Goal: Task Accomplishment & Management: Use online tool/utility

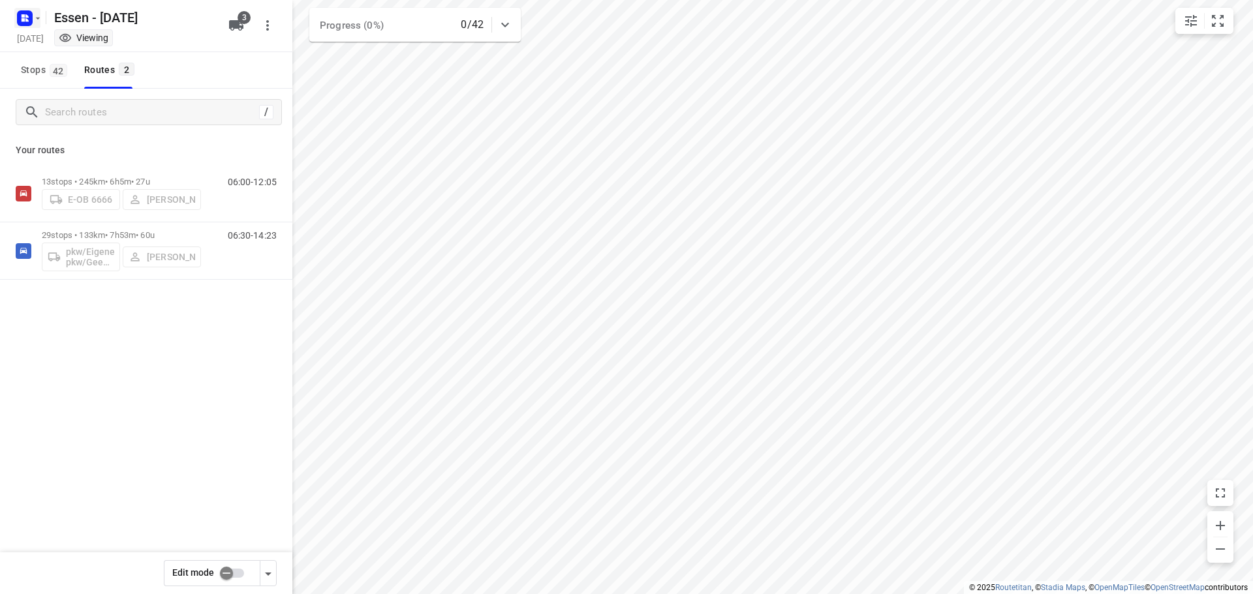
click at [38, 20] on icon "button" at bounding box center [38, 18] width 10 height 10
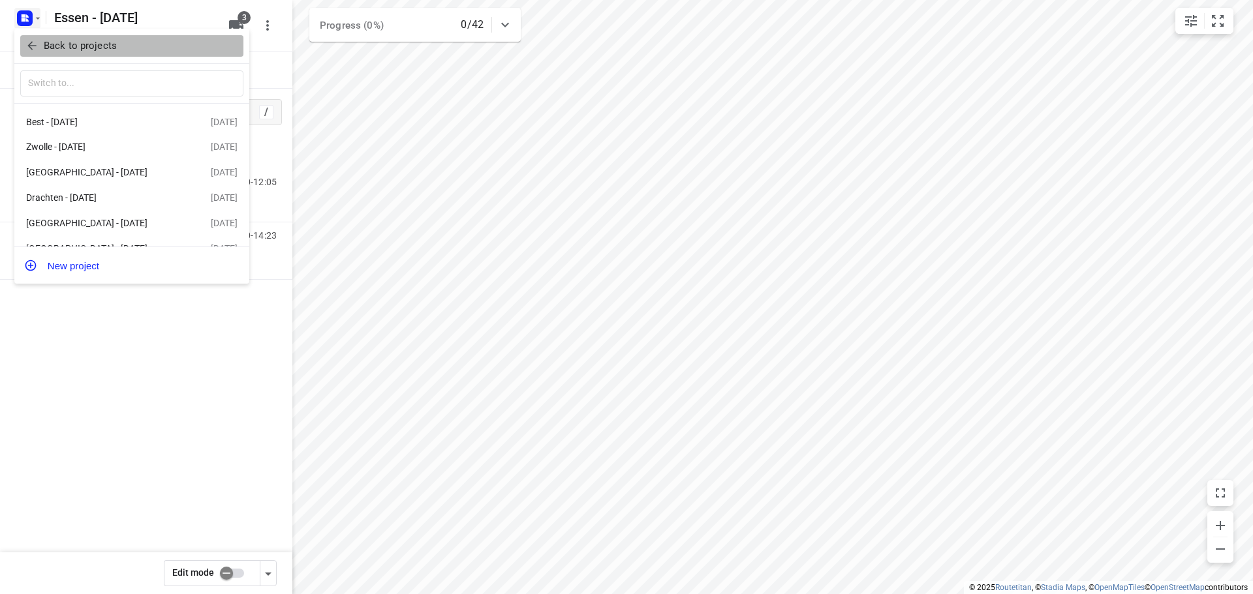
click at [47, 42] on p "Back to projects" at bounding box center [80, 45] width 73 height 15
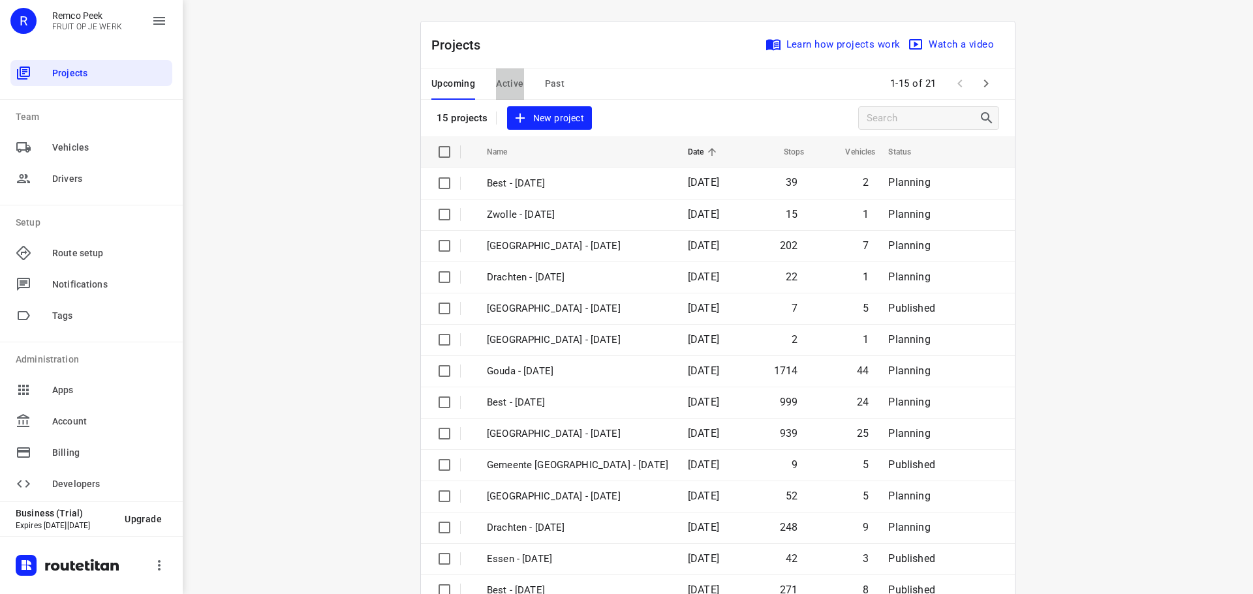
click at [499, 85] on span "Active" at bounding box center [509, 84] width 27 height 16
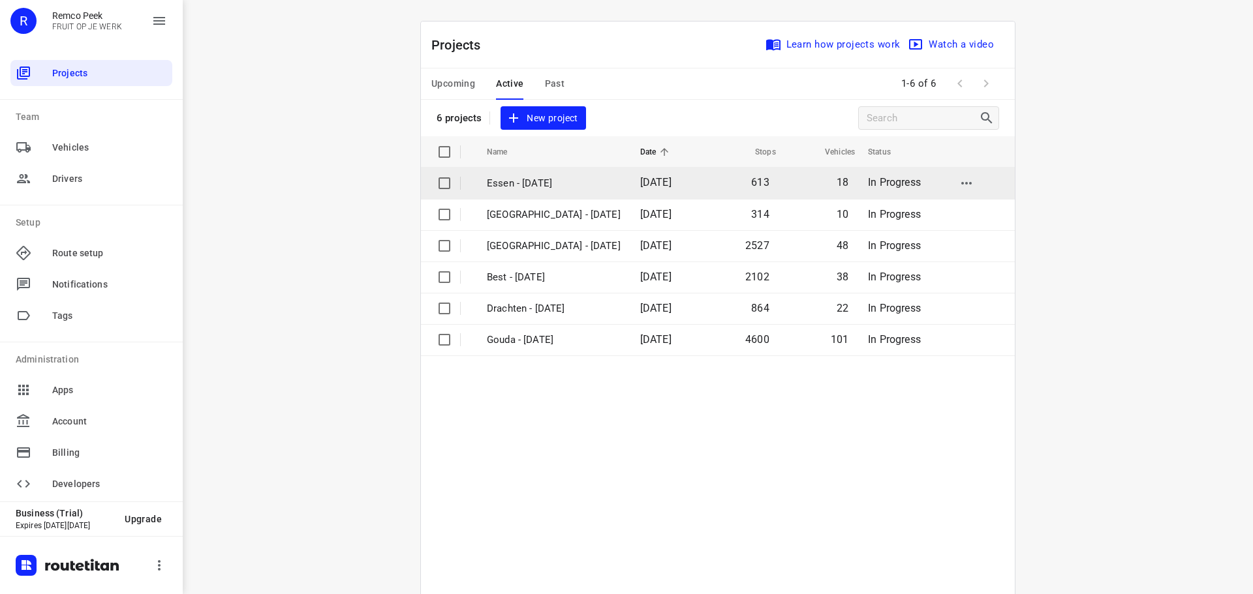
click at [640, 187] on span "[DATE]" at bounding box center [655, 182] width 31 height 12
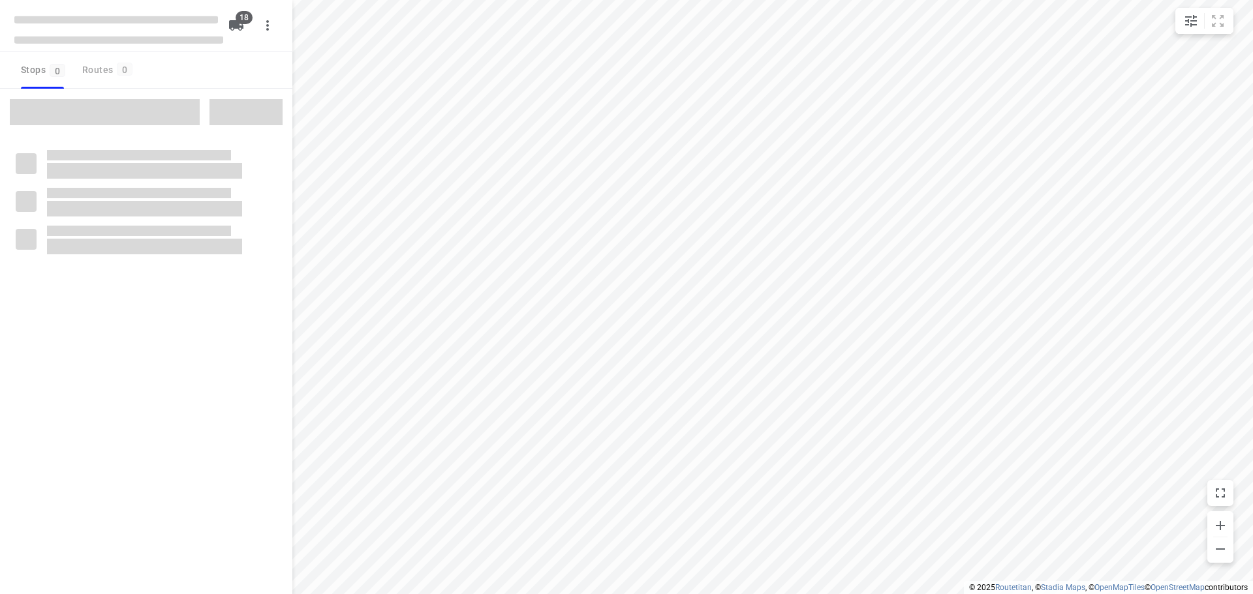
checkbox input "true"
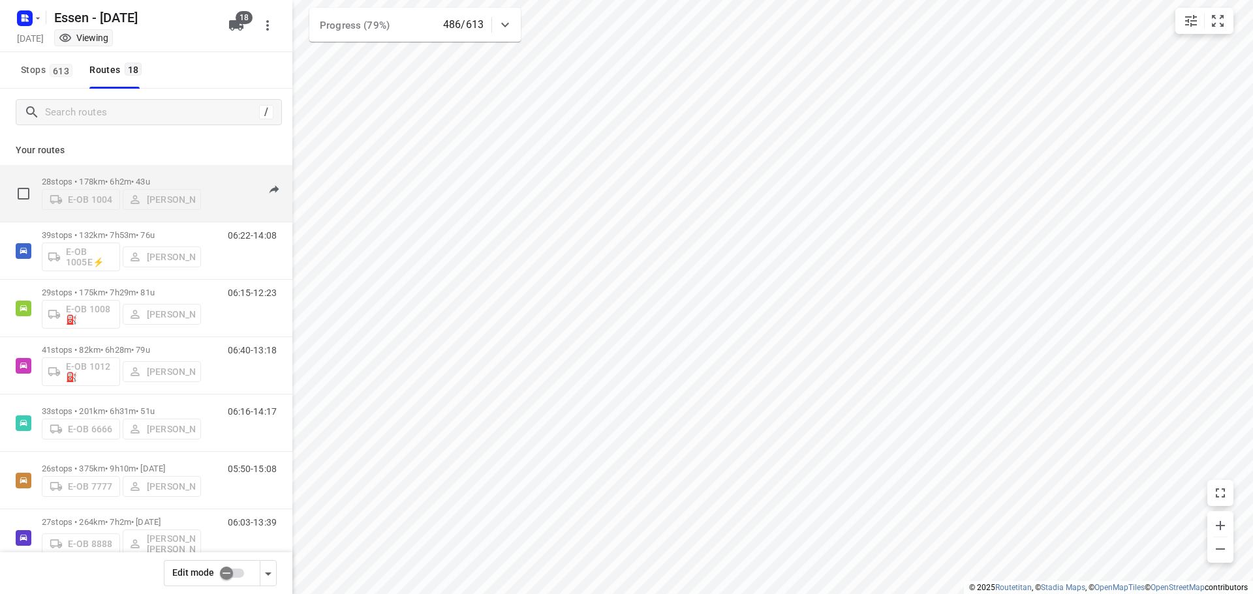
click at [112, 177] on p "28 stops • 178km • 6h2m • [DATE]" at bounding box center [121, 182] width 159 height 10
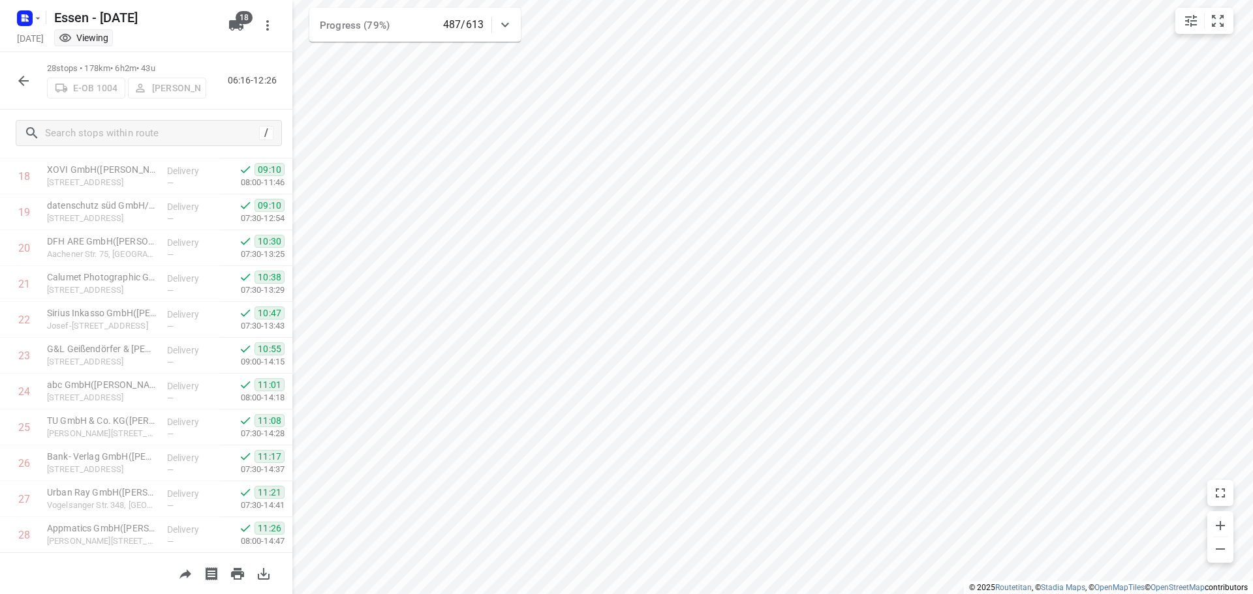
scroll to position [710, 0]
click at [29, 87] on icon "button" at bounding box center [24, 81] width 16 height 16
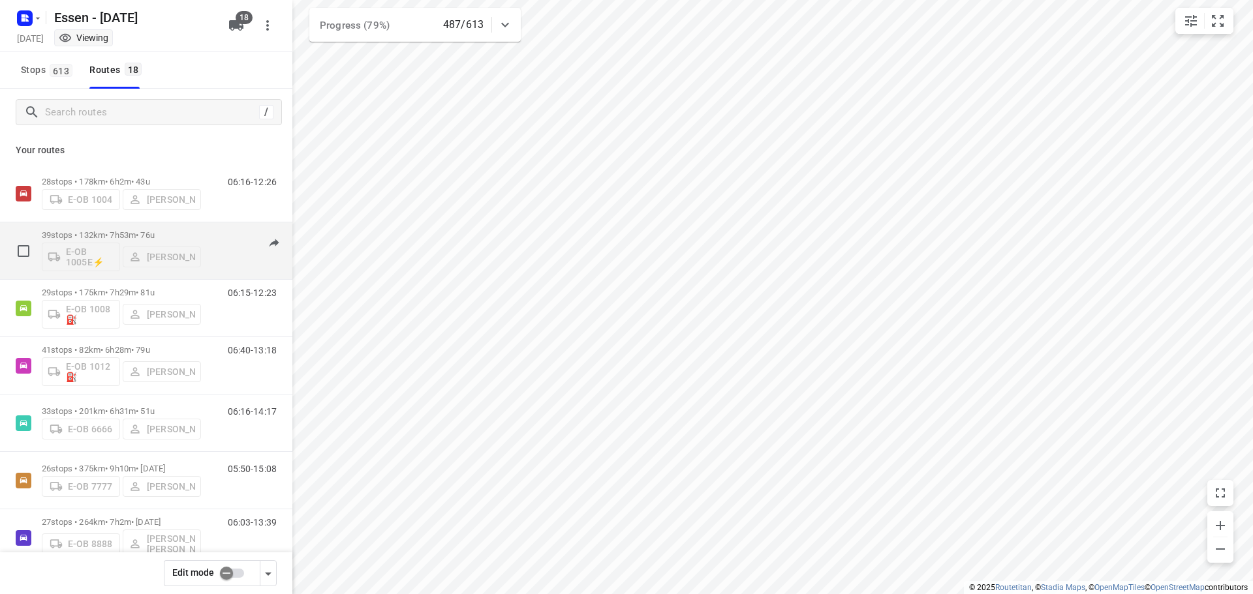
click at [102, 236] on p "39 stops • 132km • 7h53m • [DATE]" at bounding box center [121, 235] width 159 height 10
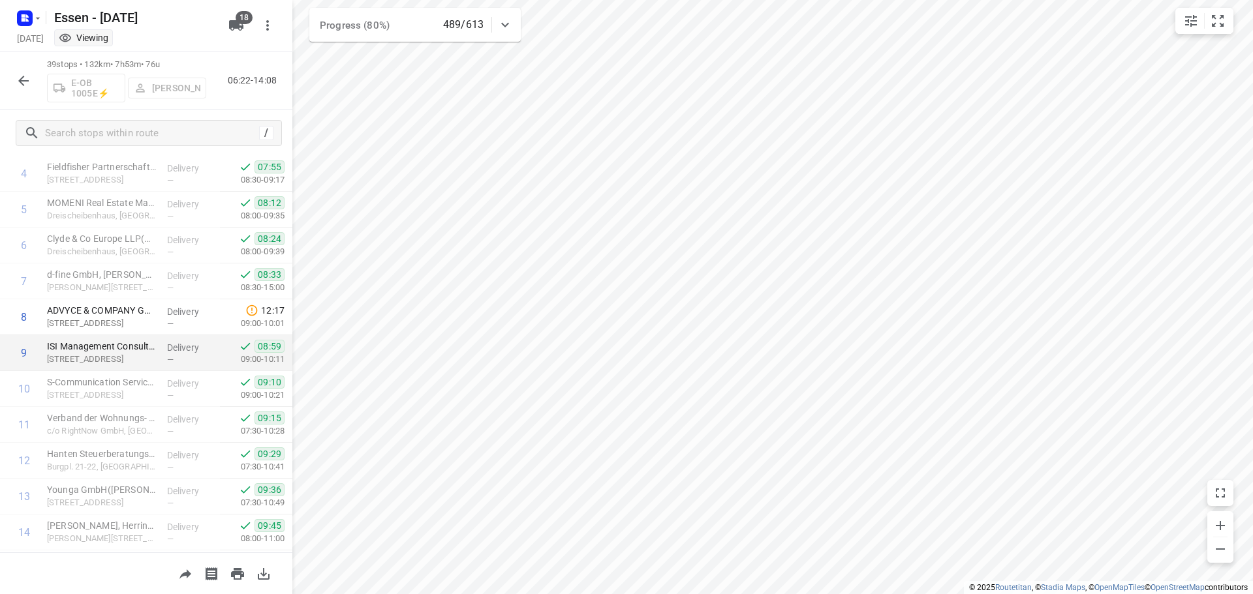
scroll to position [126, 0]
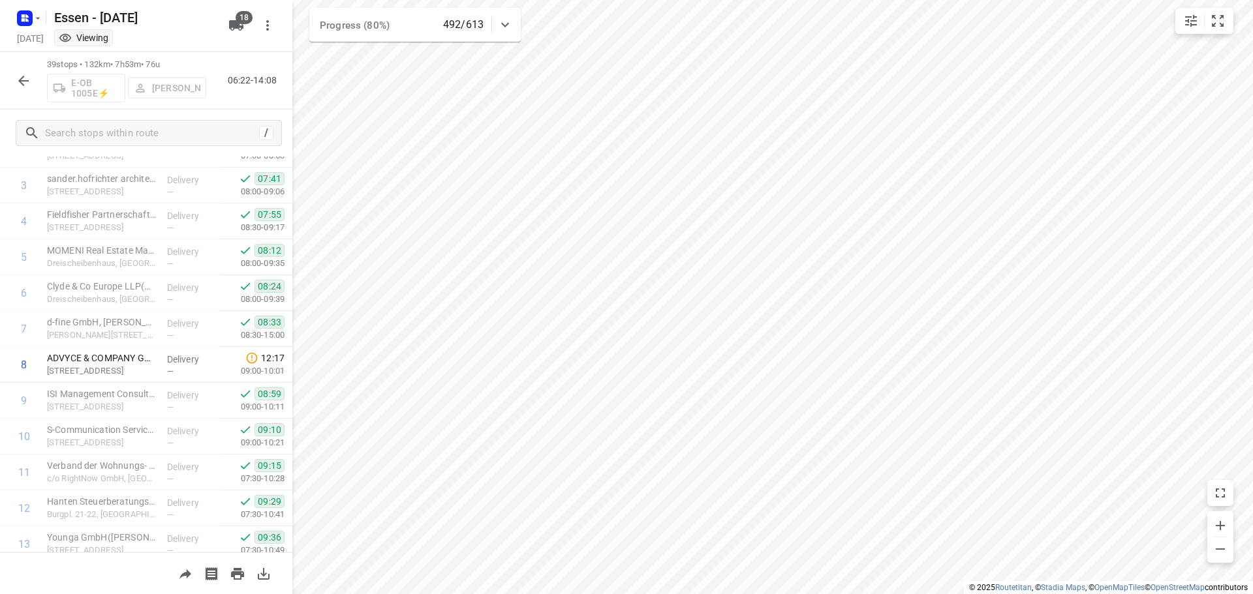
click at [21, 78] on icon "button" at bounding box center [23, 81] width 10 height 10
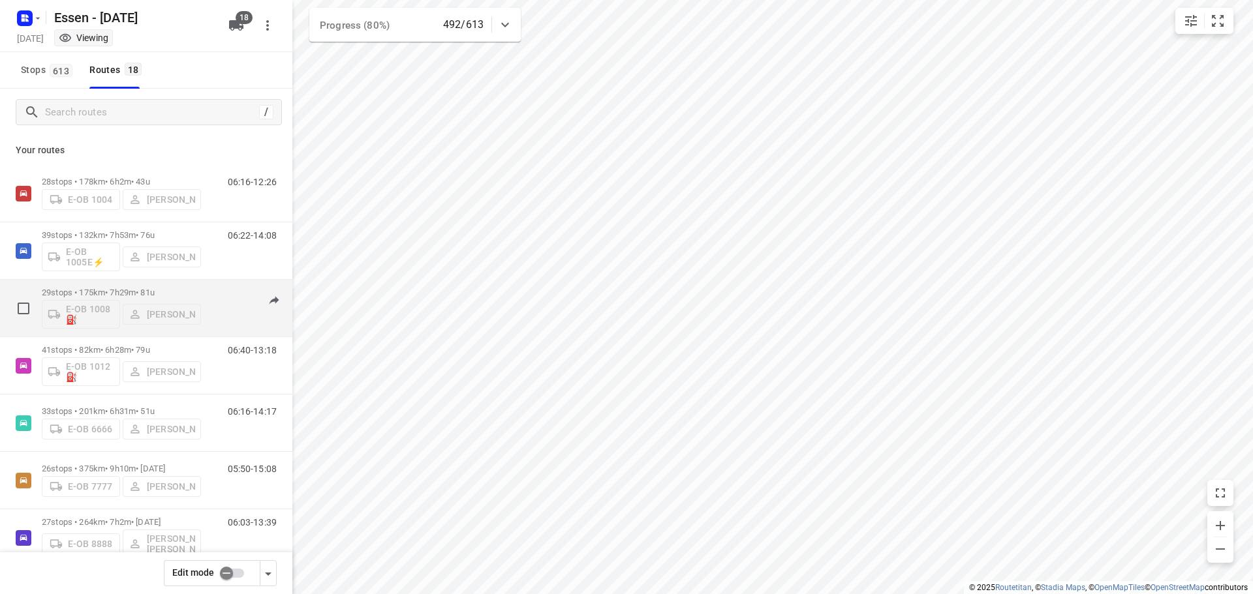
click at [102, 293] on p "29 stops • 175km • 7h29m • [DATE]" at bounding box center [121, 293] width 159 height 10
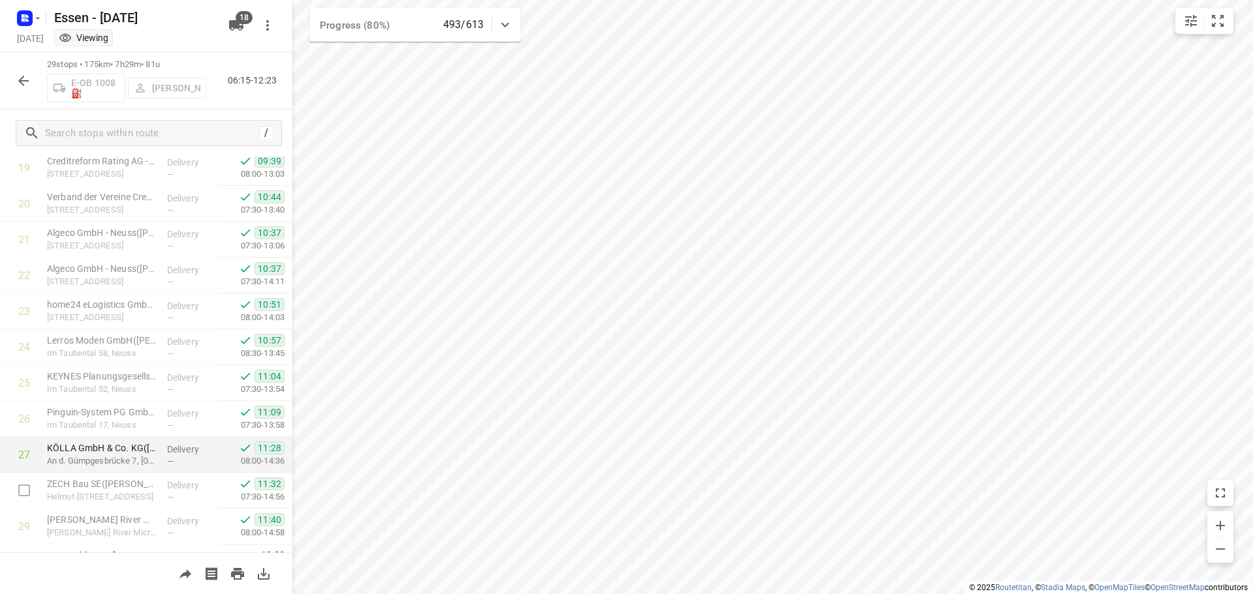
scroll to position [746, 0]
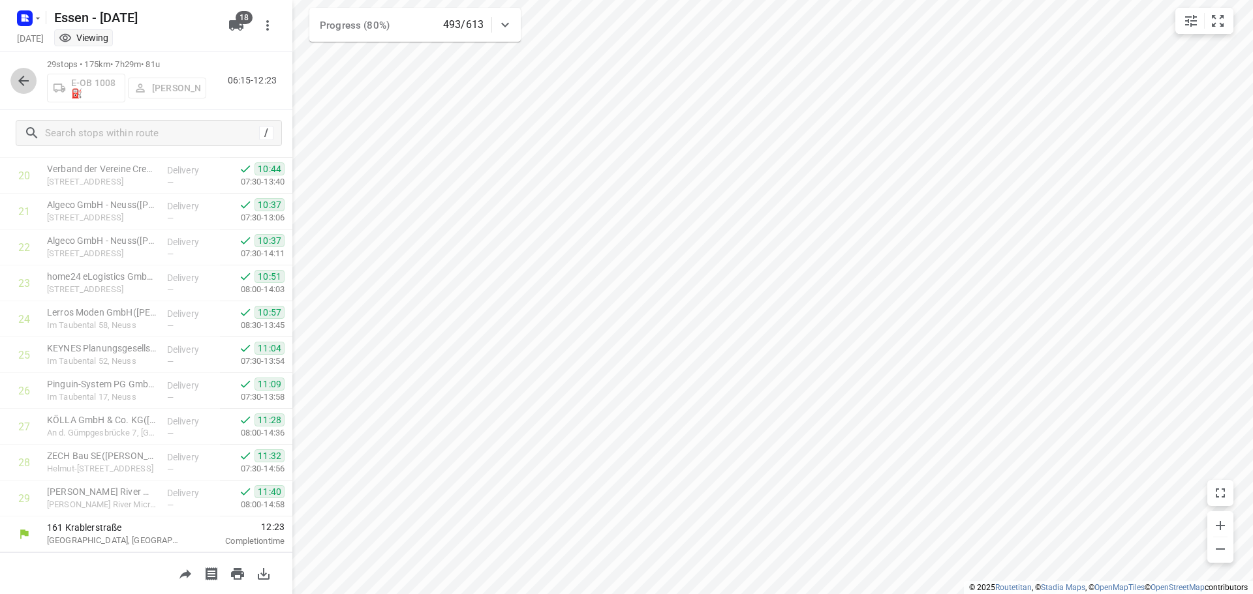
click at [26, 87] on icon "button" at bounding box center [24, 81] width 16 height 16
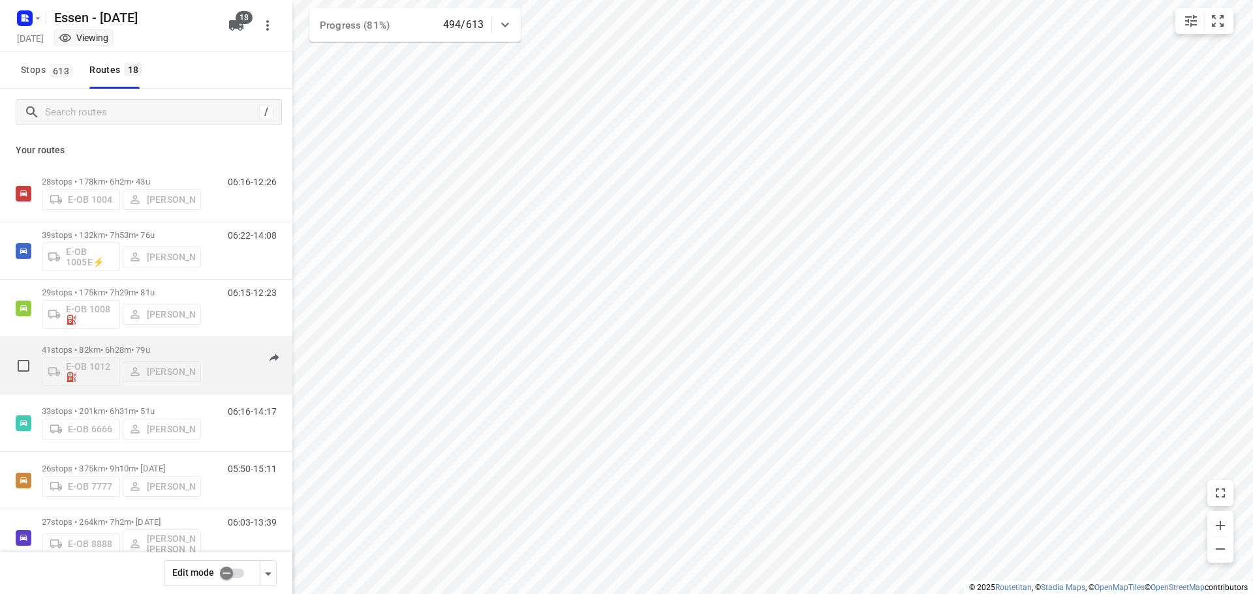
click at [108, 348] on p "41 stops • 82km • 6h28m • [DATE]" at bounding box center [121, 350] width 159 height 10
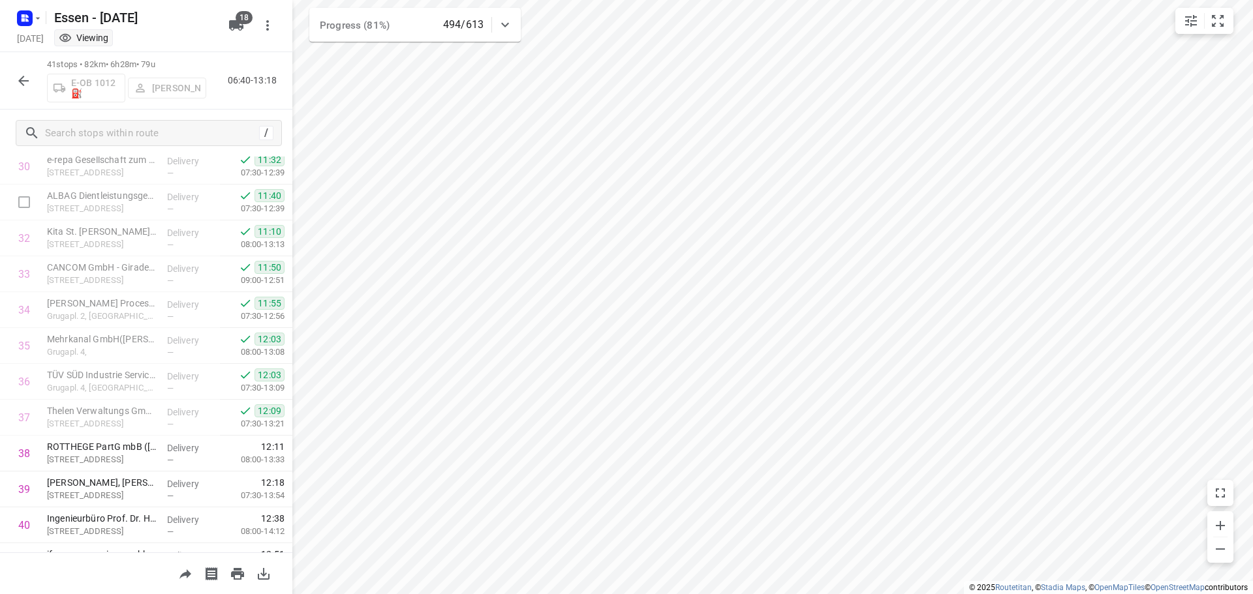
scroll to position [1176, 0]
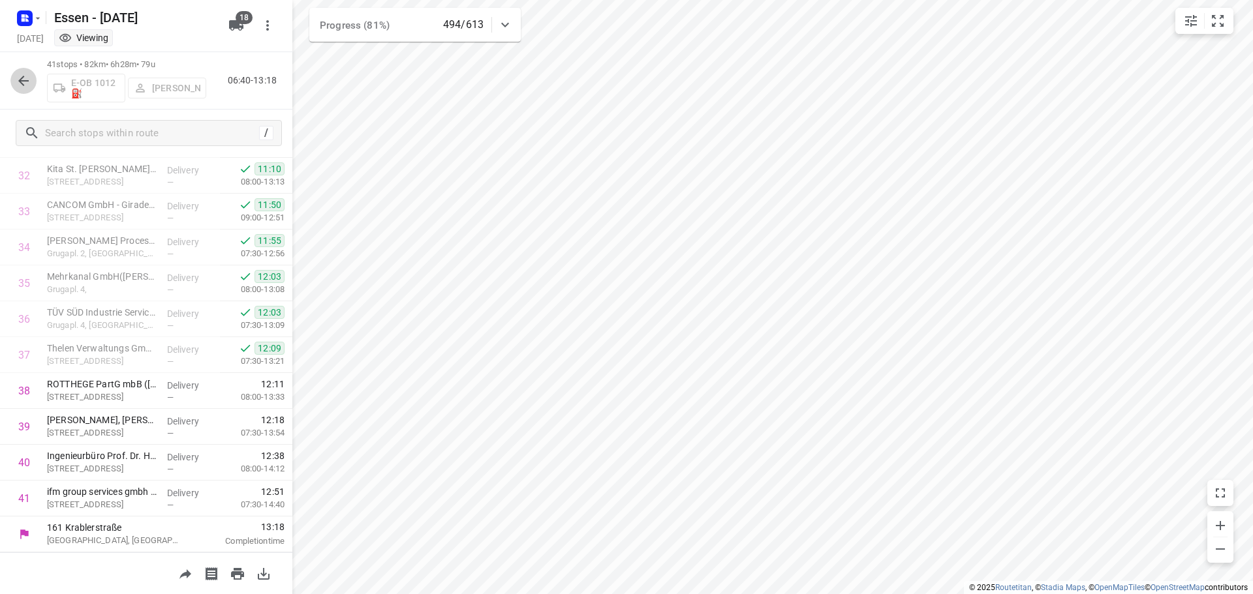
click at [23, 81] on icon "button" at bounding box center [23, 81] width 10 height 10
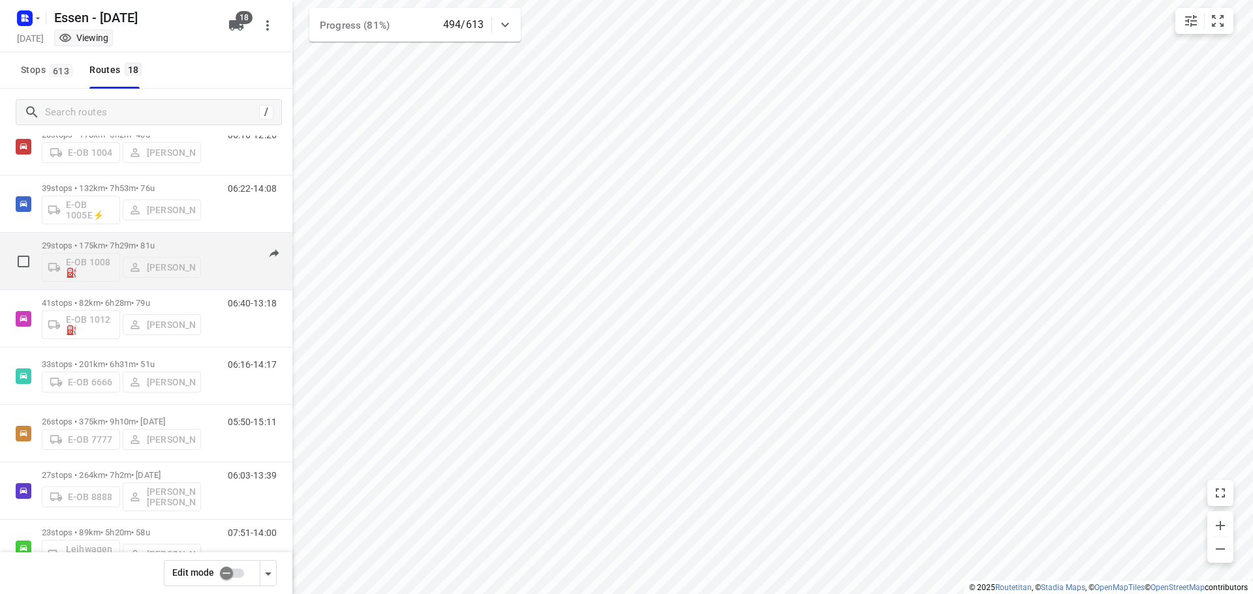
scroll to position [65, 0]
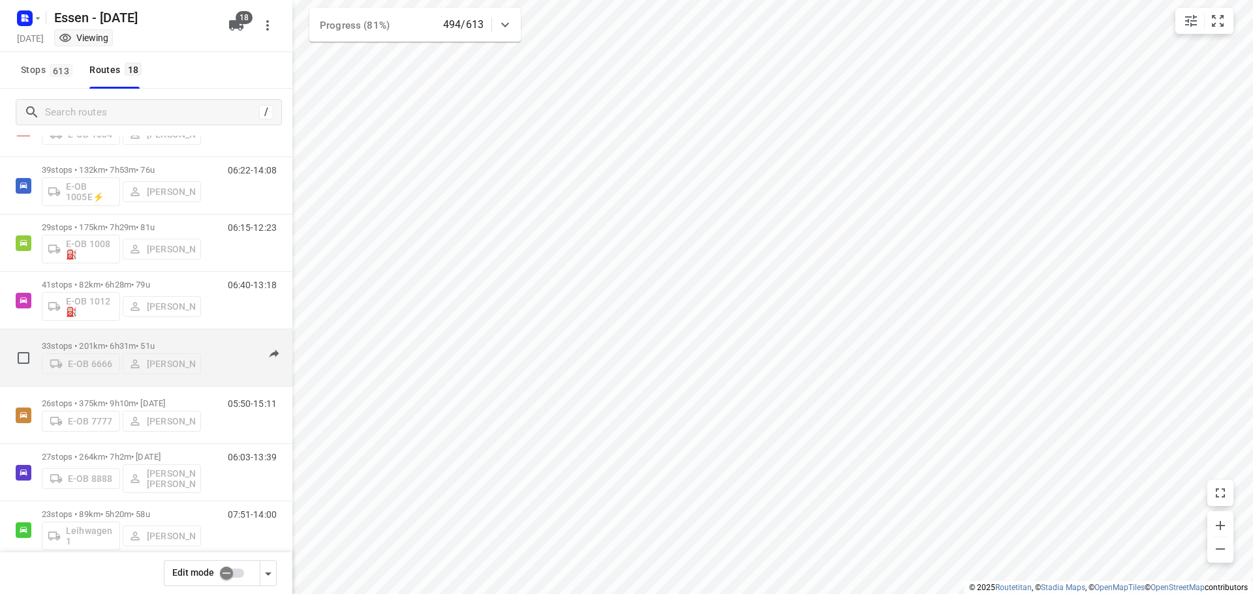
click at [129, 345] on p "33 stops • 201km • 6h31m • [DATE]" at bounding box center [121, 346] width 159 height 10
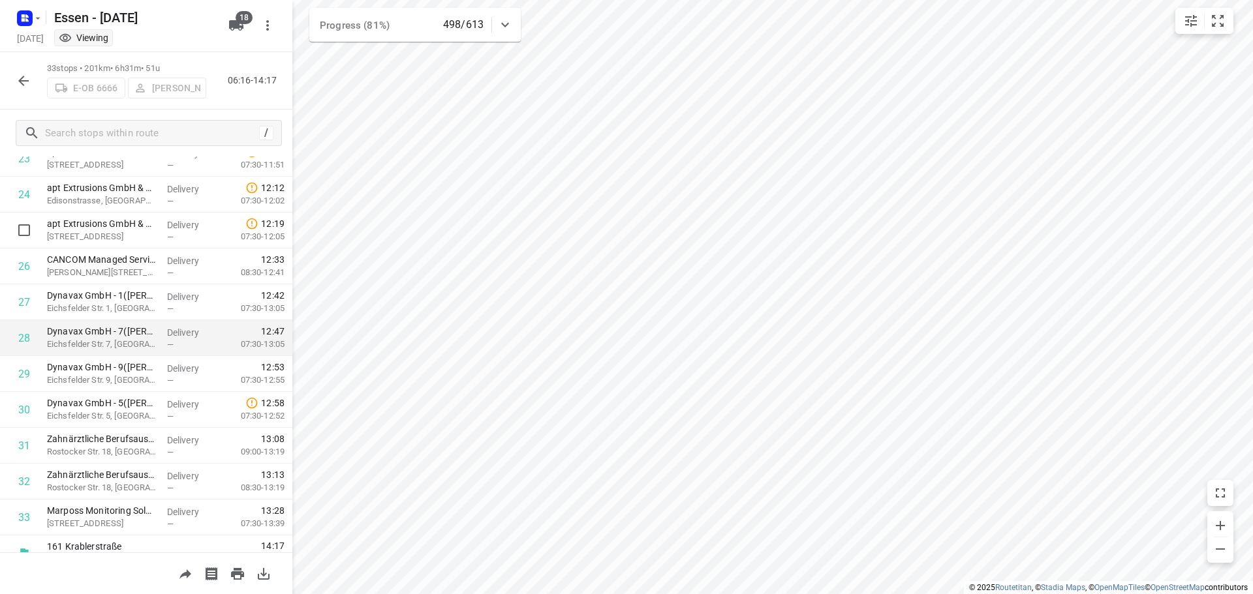
scroll to position [889, 0]
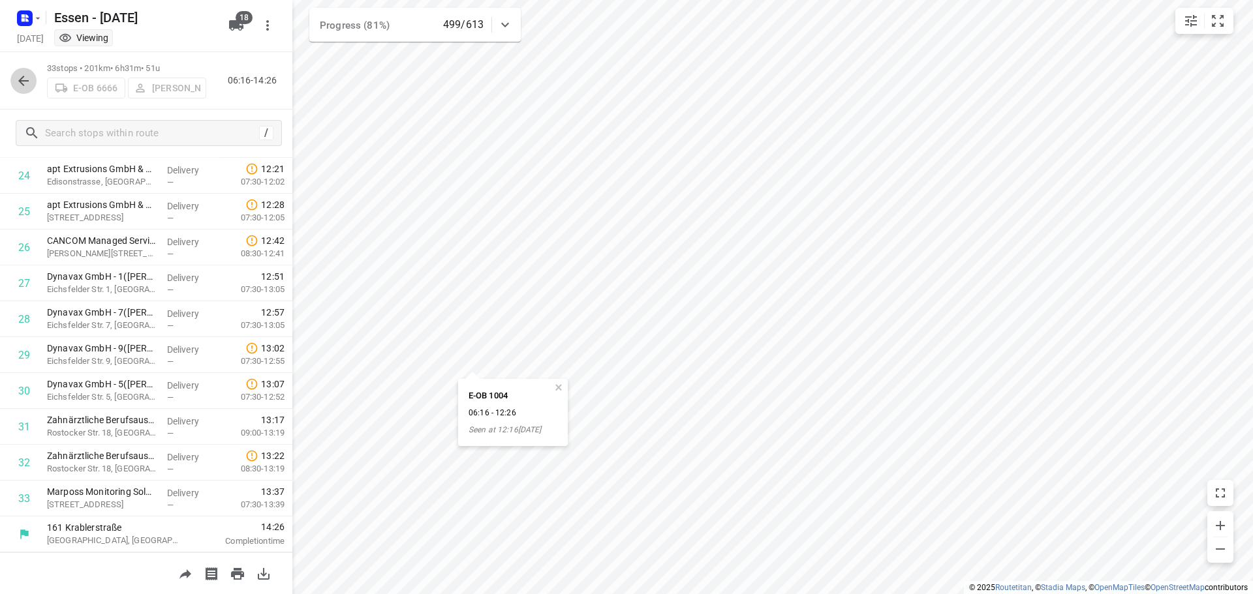
click at [22, 78] on icon "button" at bounding box center [24, 81] width 16 height 16
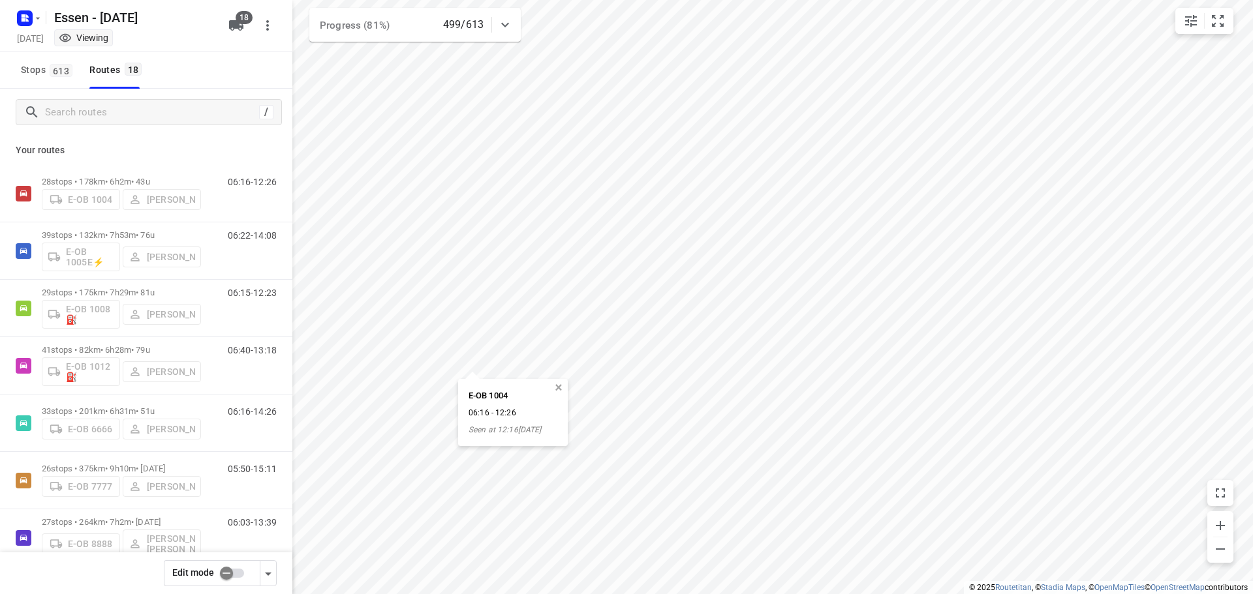
click at [564, 389] on button "button" at bounding box center [559, 388] width 12 height 12
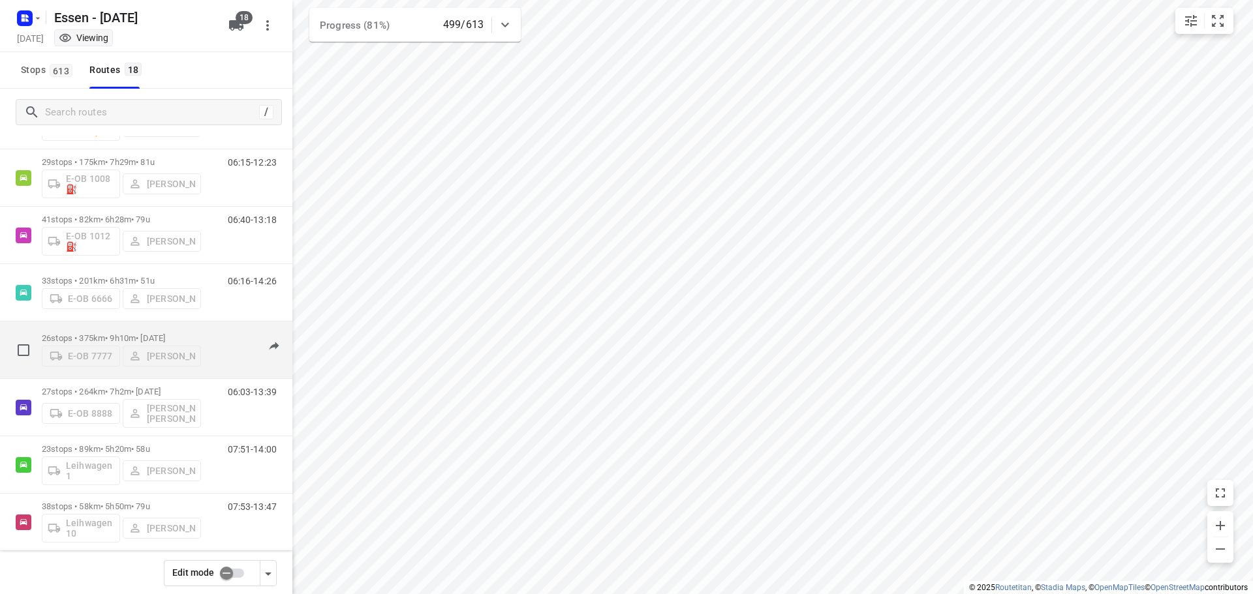
scroll to position [196, 0]
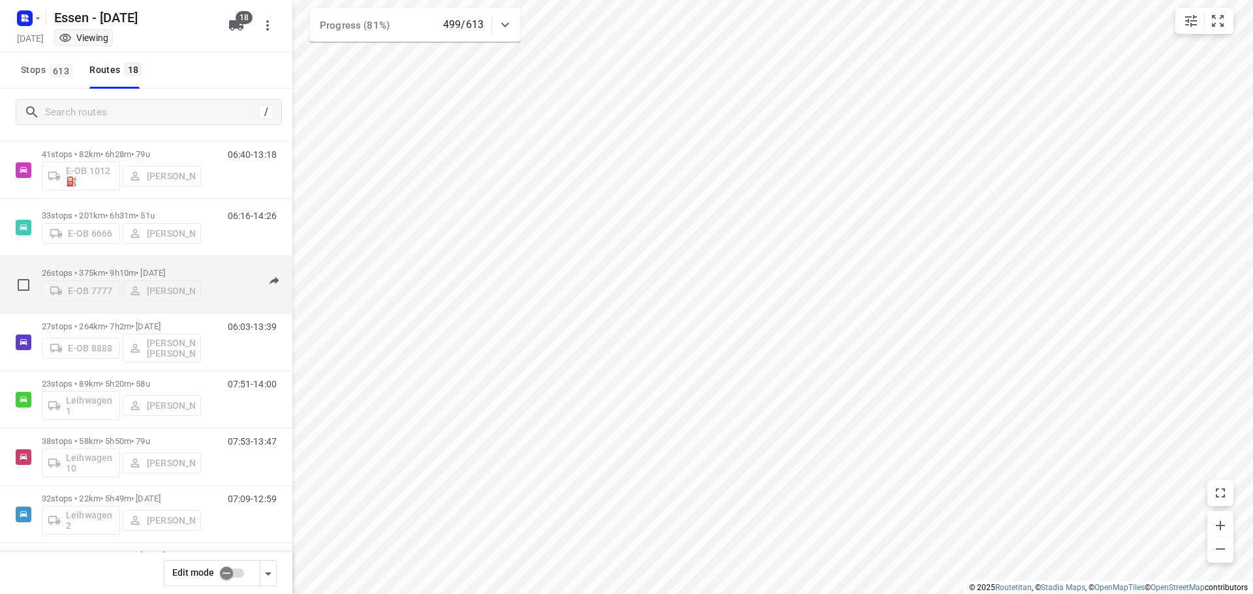
click at [98, 269] on p "26 stops • 375km • 9h10m • [DATE]" at bounding box center [121, 273] width 159 height 10
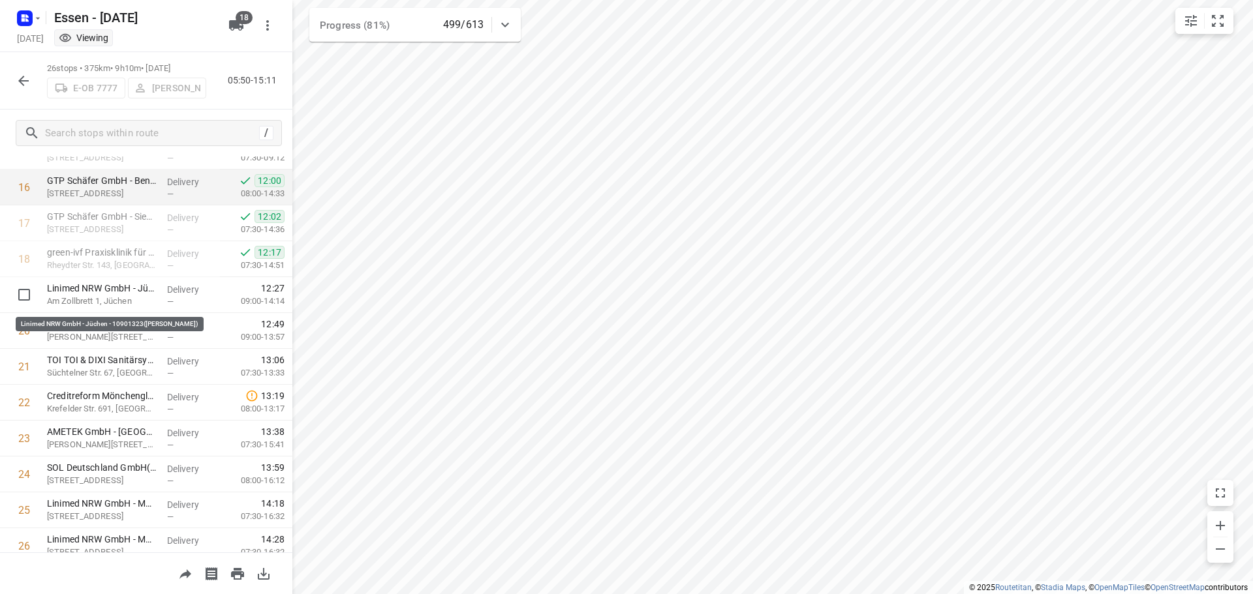
scroll to position [573, 0]
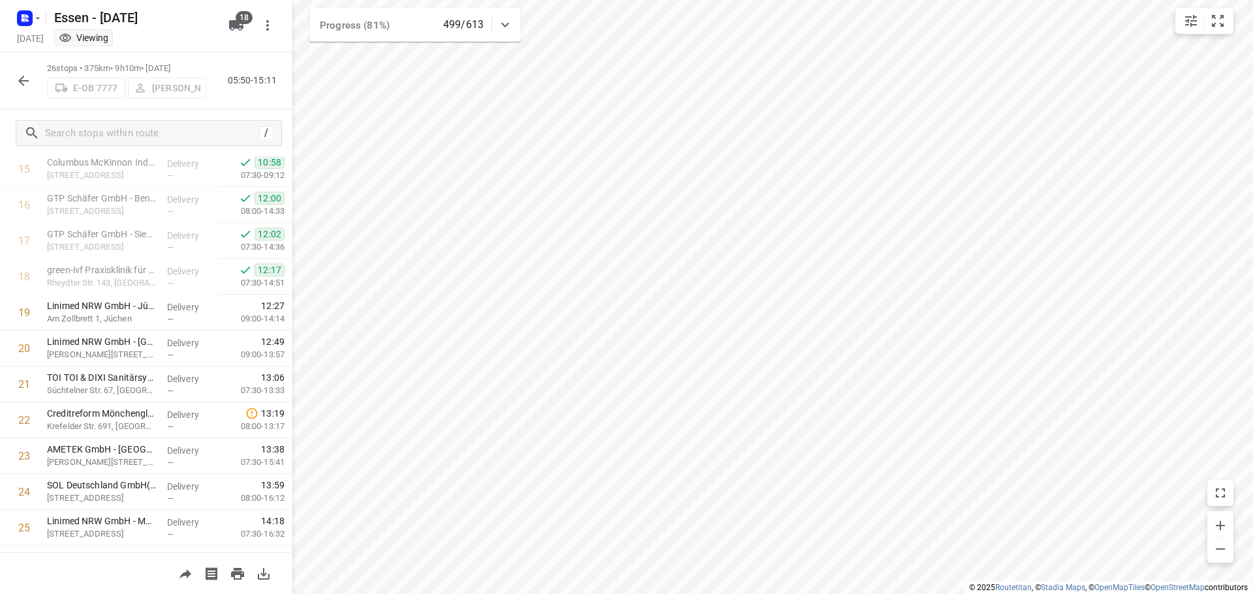
click at [23, 80] on icon "button" at bounding box center [23, 81] width 10 height 10
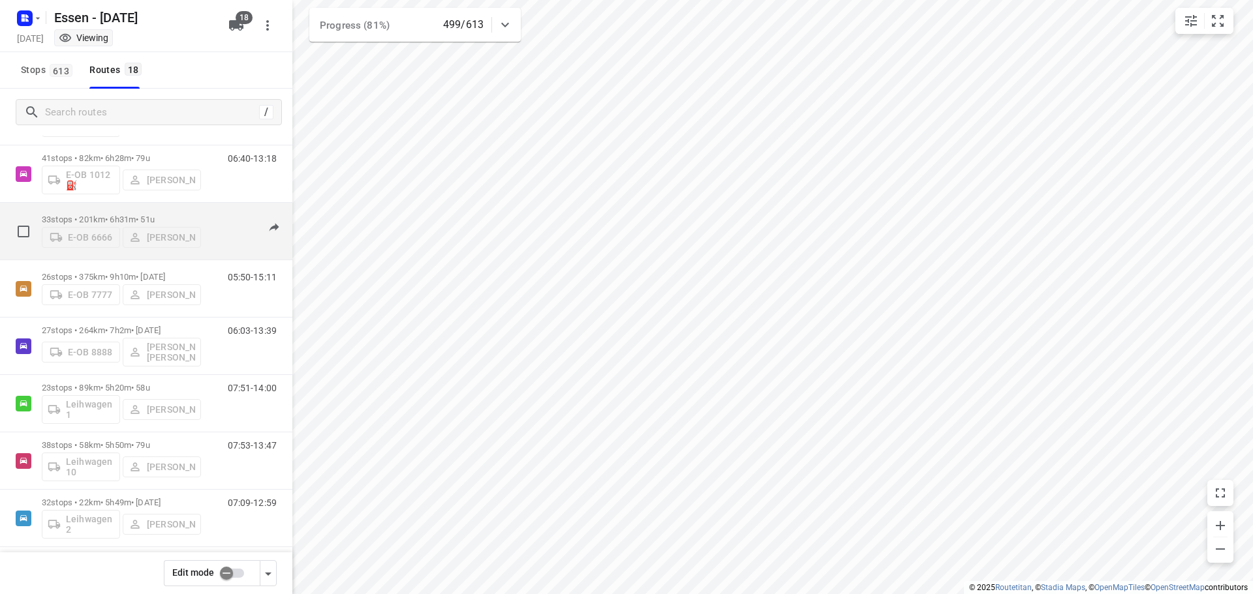
scroll to position [196, 0]
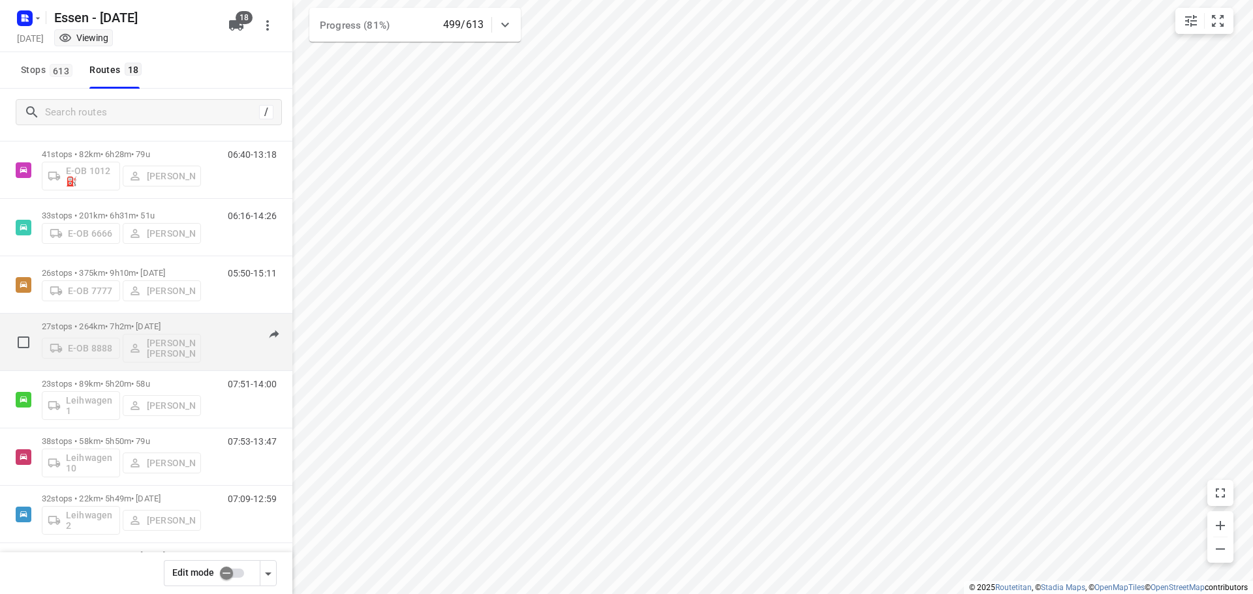
click at [135, 330] on p "27 stops • 264km • 7h2m • [DATE]" at bounding box center [121, 327] width 159 height 10
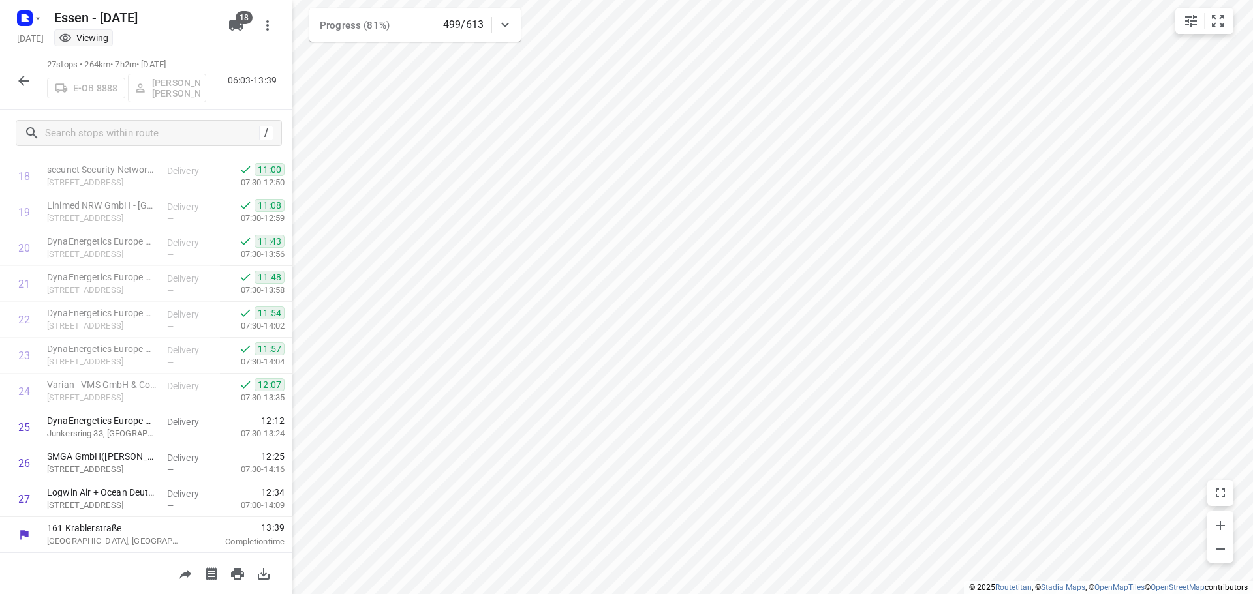
scroll to position [674, 0]
click at [22, 82] on icon "button" at bounding box center [24, 81] width 16 height 16
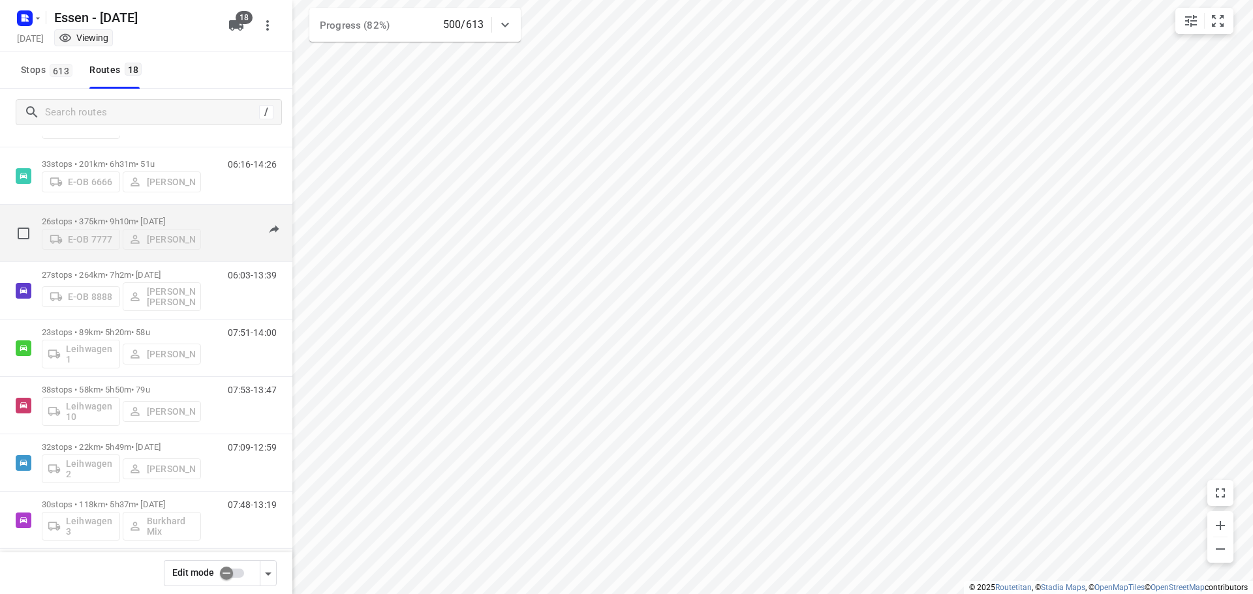
scroll to position [326, 0]
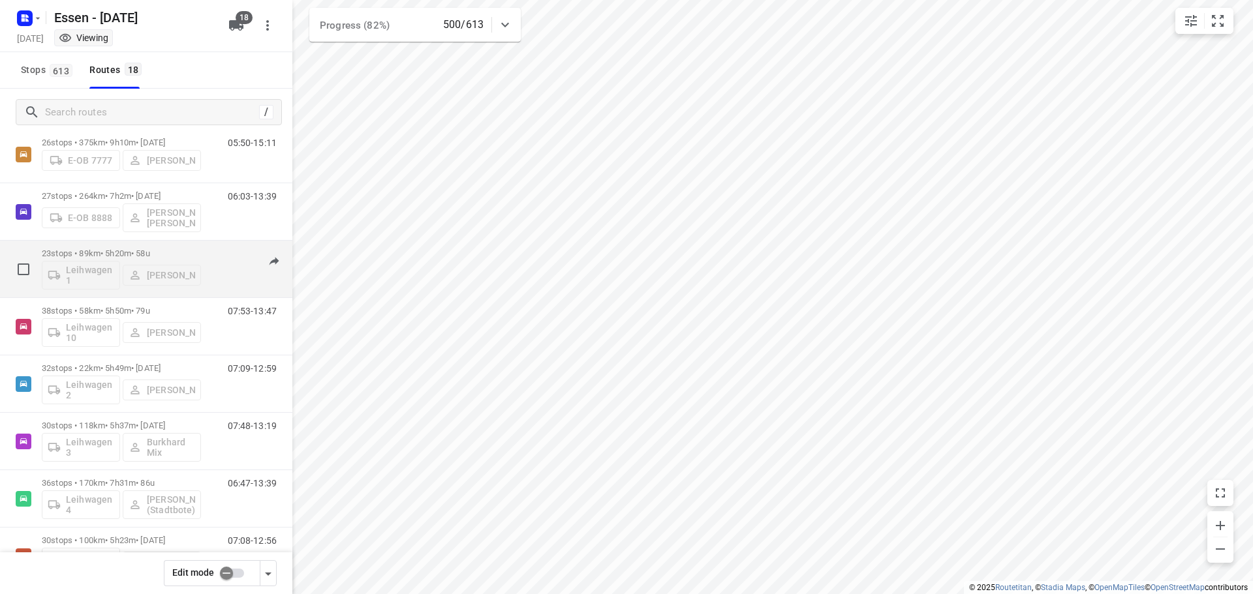
click at [115, 252] on p "23 stops • 89km • 5h20m • [DATE]" at bounding box center [121, 254] width 159 height 10
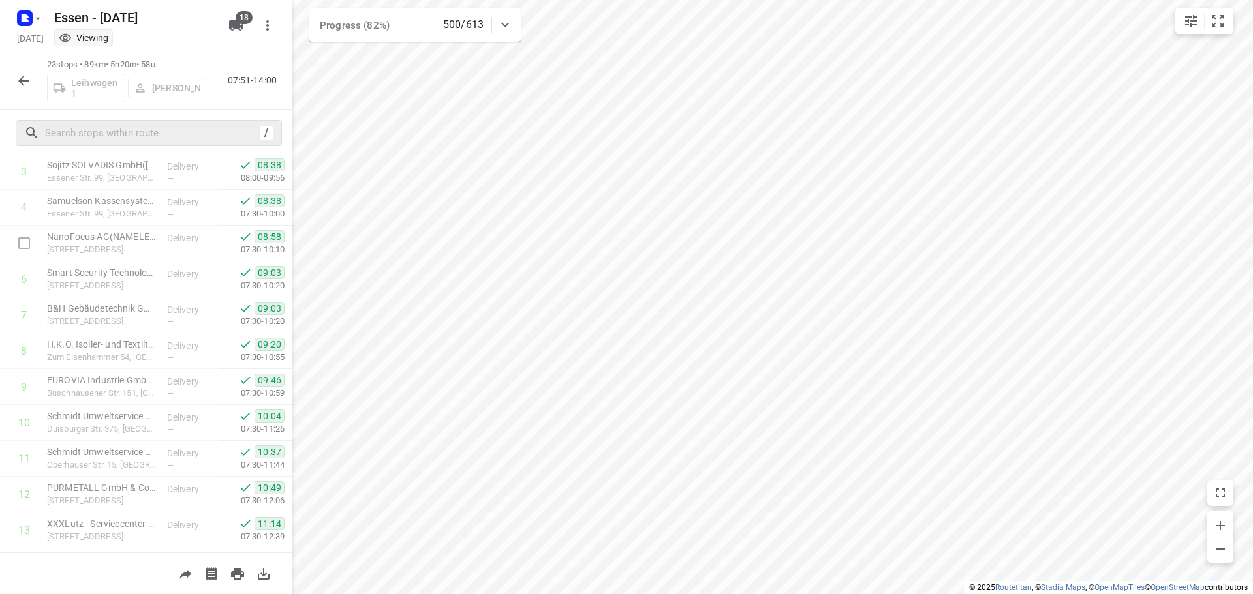
scroll to position [139, 0]
click at [23, 82] on icon "button" at bounding box center [24, 81] width 16 height 16
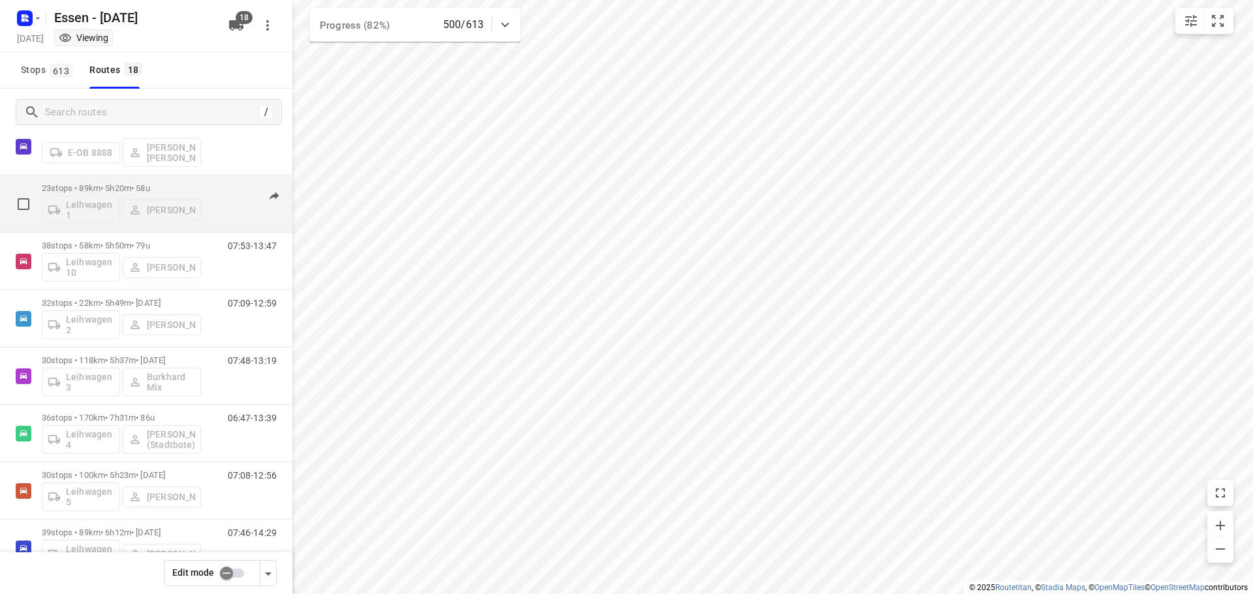
scroll to position [457, 0]
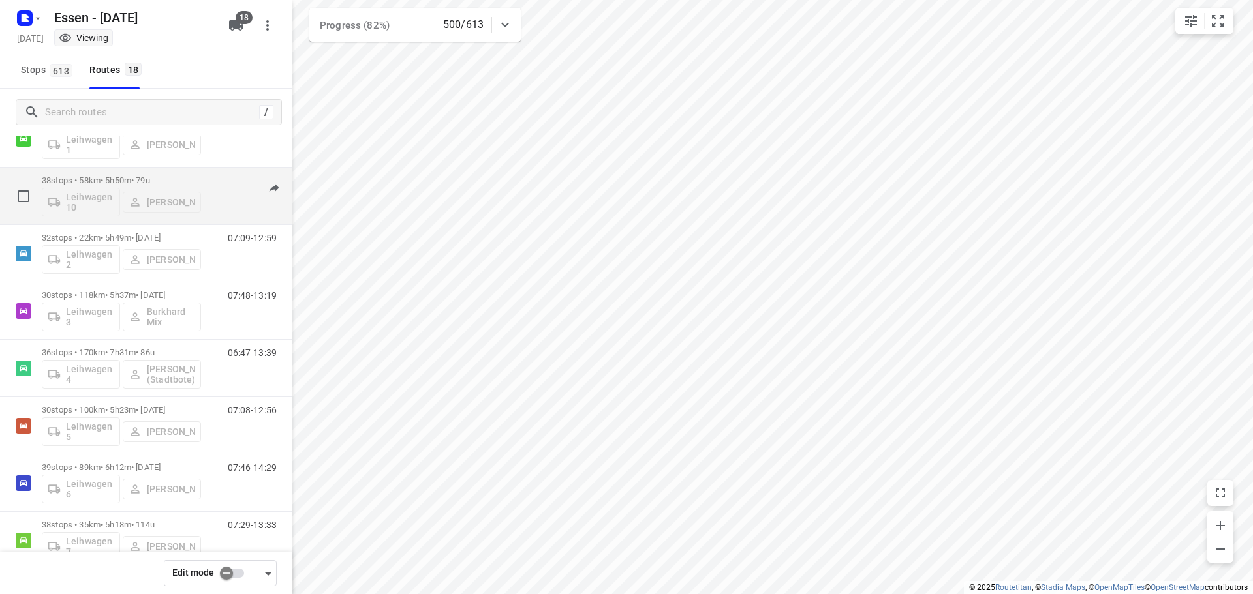
click at [98, 181] on p "38 stops • 58km • 5h50m • [DATE]" at bounding box center [121, 181] width 159 height 10
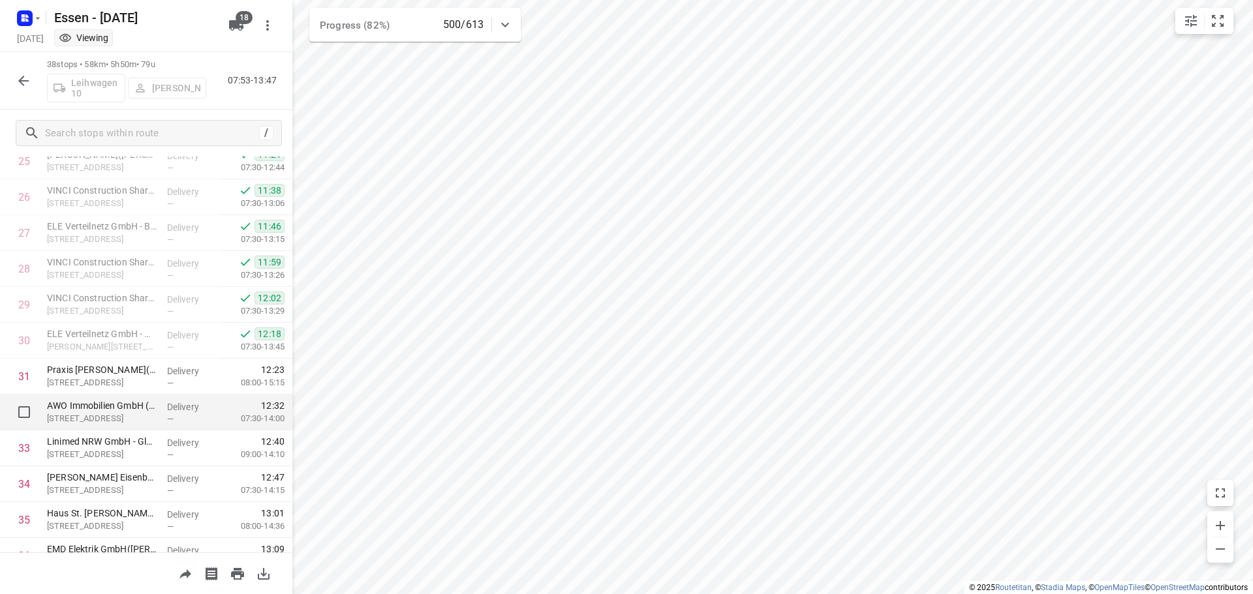
scroll to position [938, 0]
click at [24, 84] on icon "button" at bounding box center [24, 81] width 16 height 16
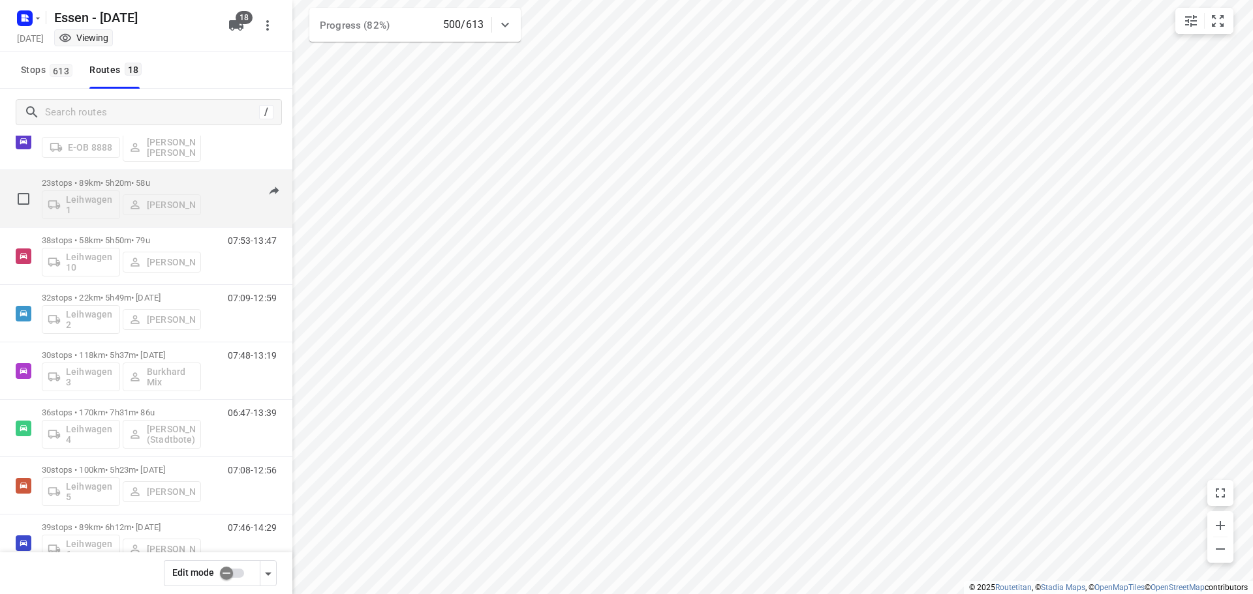
scroll to position [261, 0]
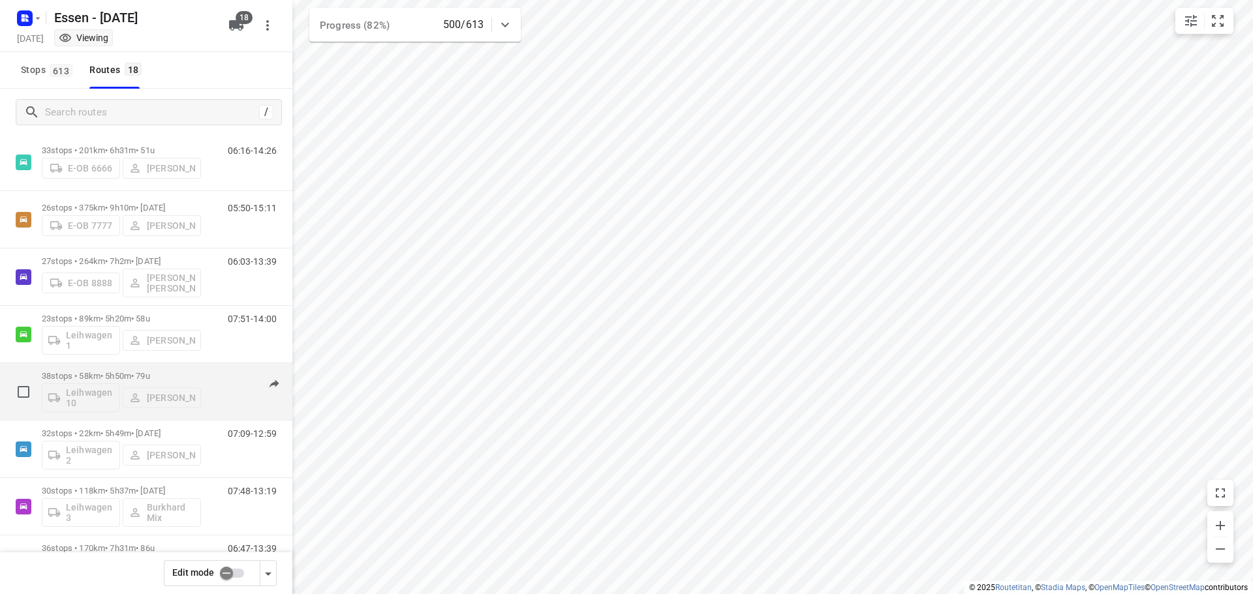
click at [125, 376] on p "38 stops • 58km • 5h50m • [DATE]" at bounding box center [121, 376] width 159 height 10
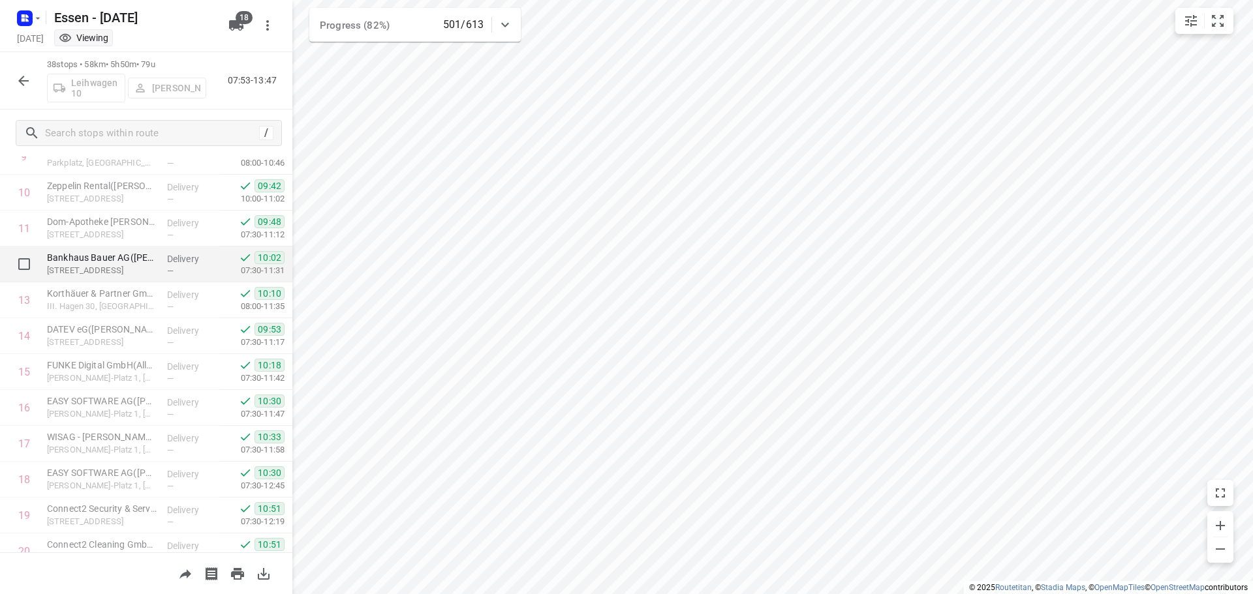
scroll to position [391, 0]
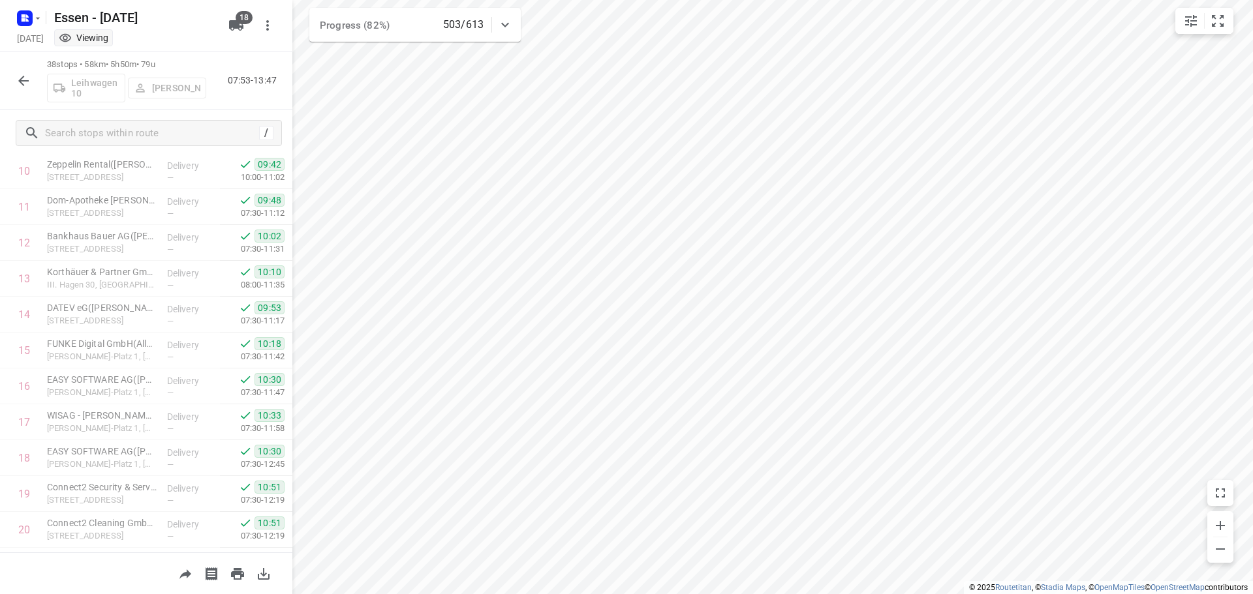
click at [27, 84] on icon "button" at bounding box center [24, 81] width 16 height 16
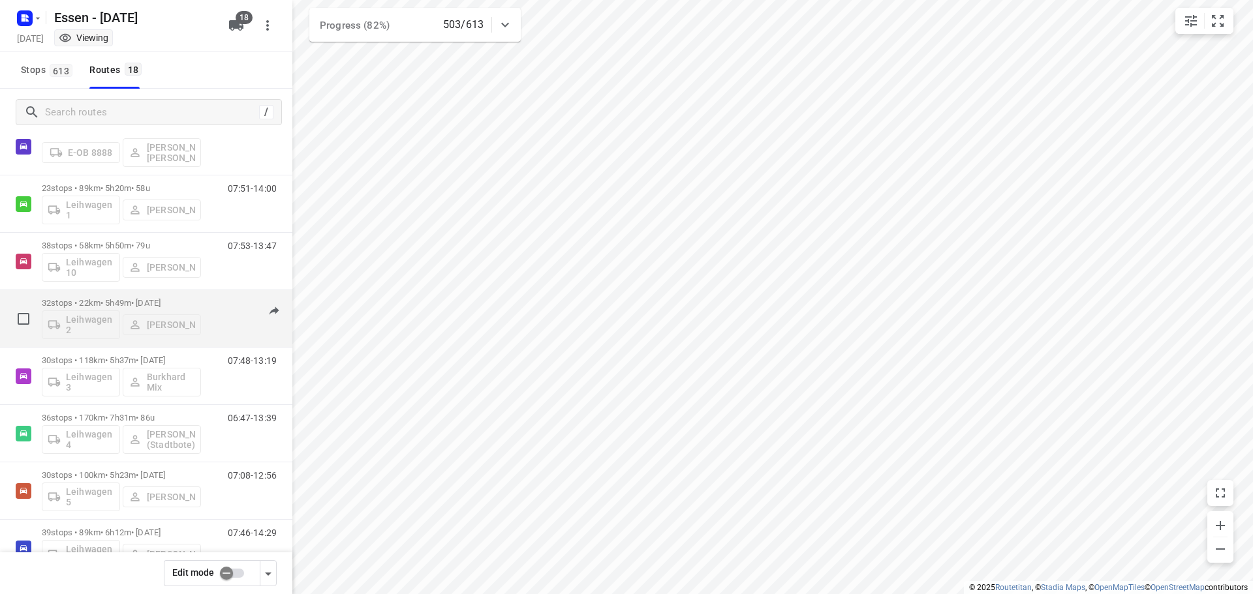
click at [114, 304] on p "32 stops • 22km • 5h49m • [DATE]" at bounding box center [121, 303] width 159 height 10
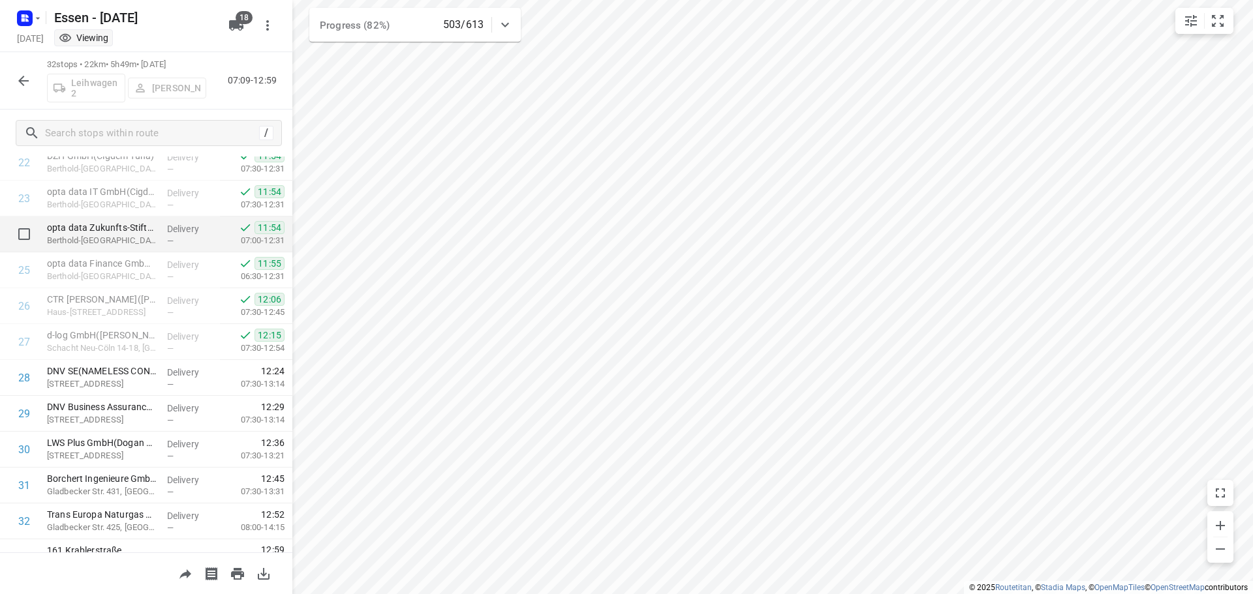
scroll to position [853, 0]
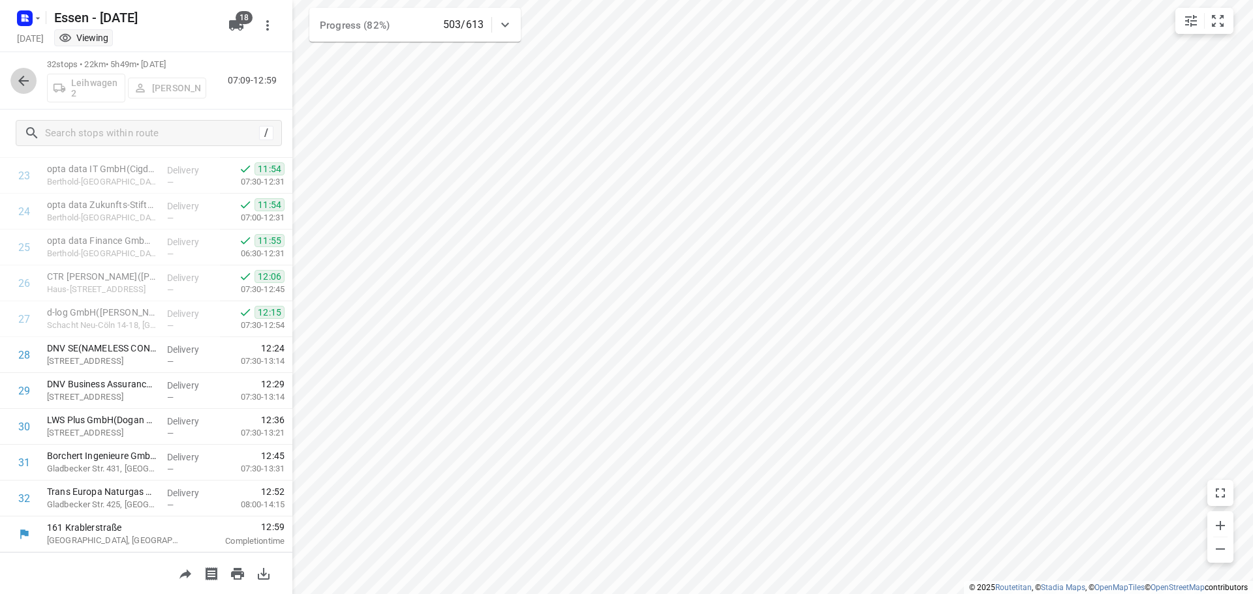
click at [20, 83] on icon "button" at bounding box center [24, 81] width 16 height 16
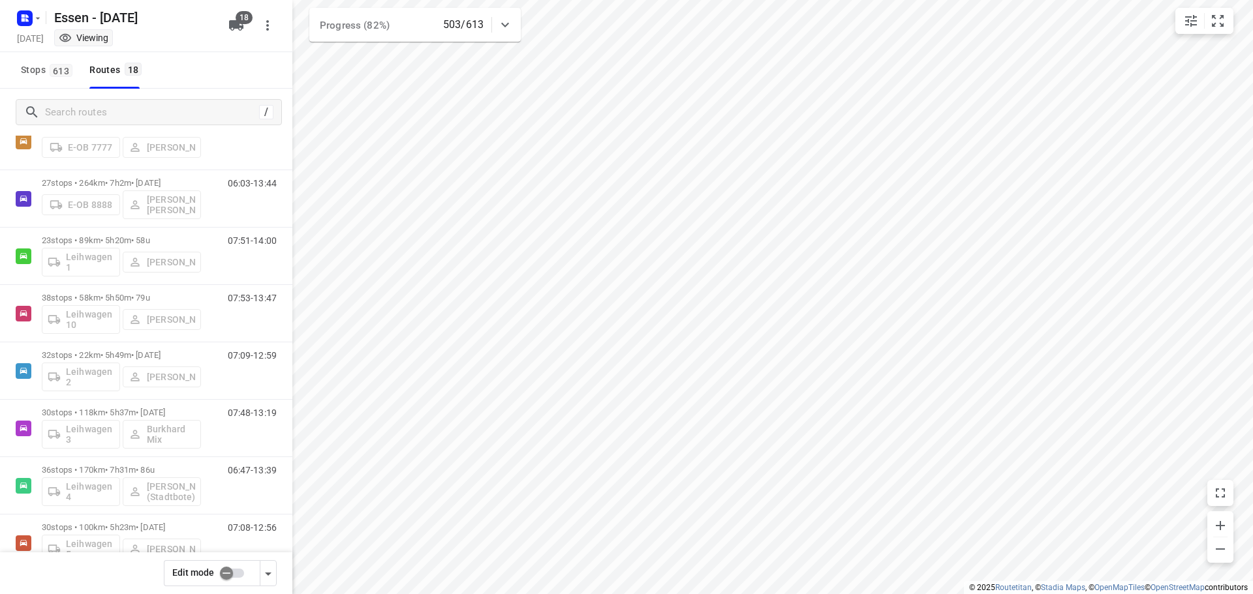
scroll to position [457, 0]
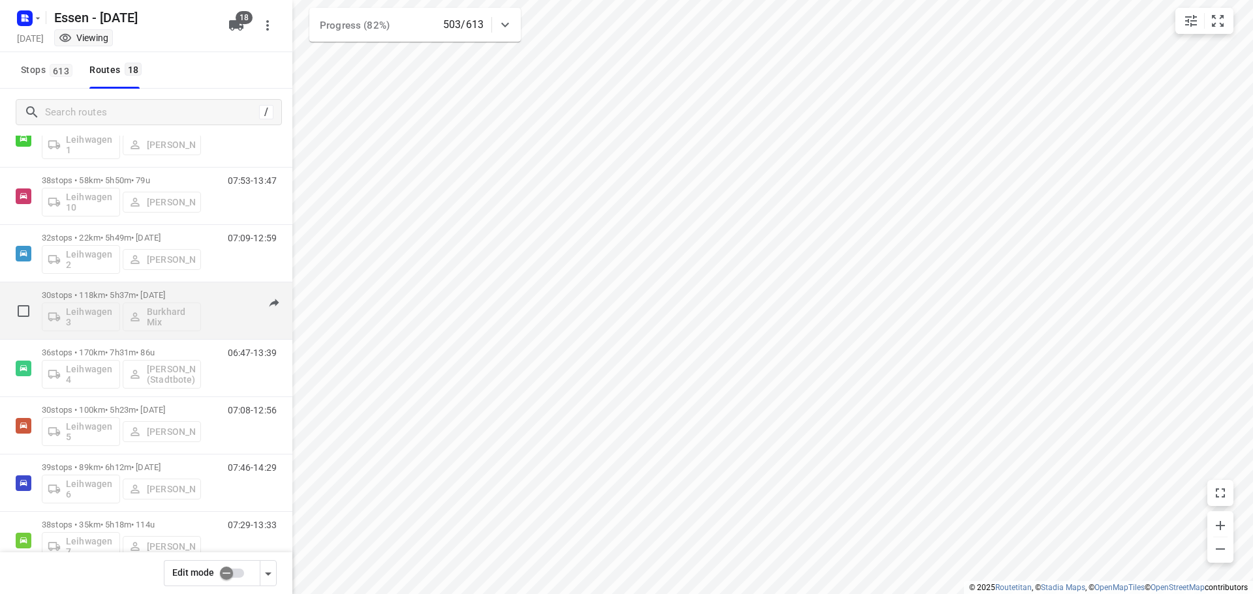
click at [119, 298] on p "30 stops • 118km • 5h37m • [DATE]" at bounding box center [121, 295] width 159 height 10
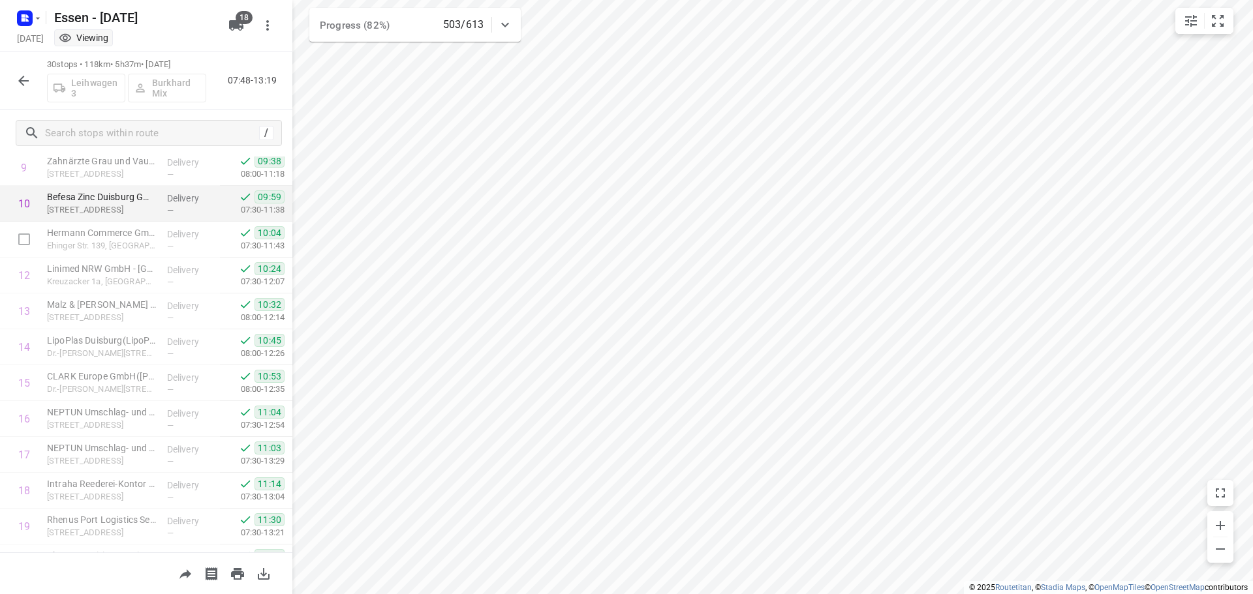
scroll to position [325, 0]
click at [18, 82] on icon "button" at bounding box center [24, 81] width 16 height 16
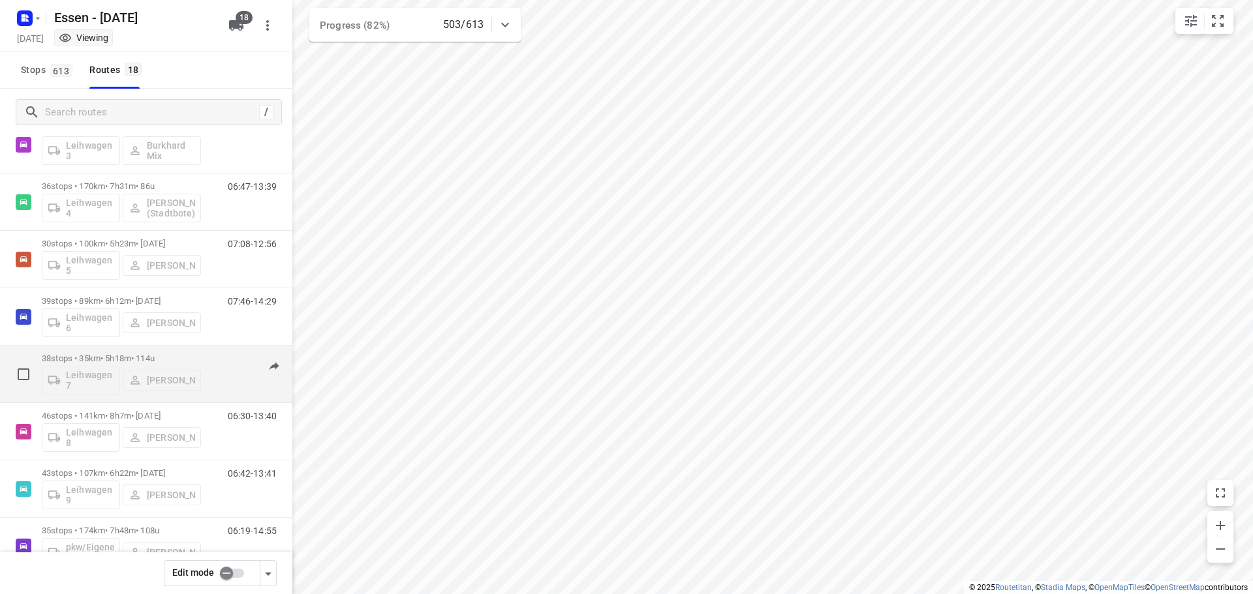
scroll to position [652, 0]
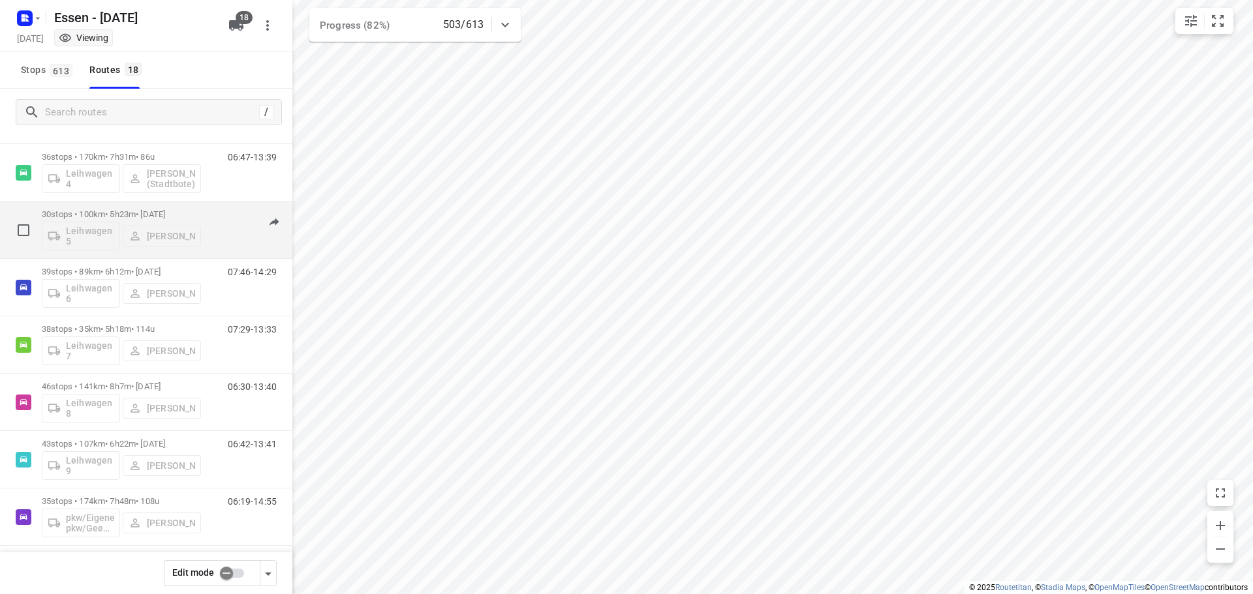
click at [104, 211] on p "30 stops • 100km • 5h23m • [DATE]" at bounding box center [121, 214] width 159 height 10
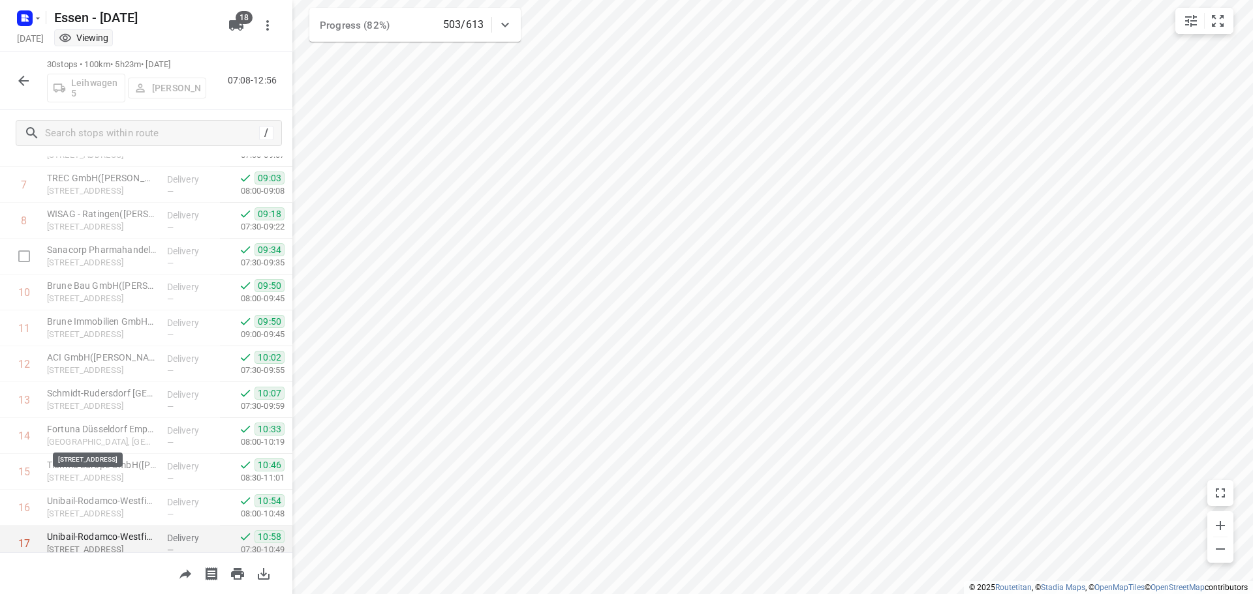
scroll to position [0, 0]
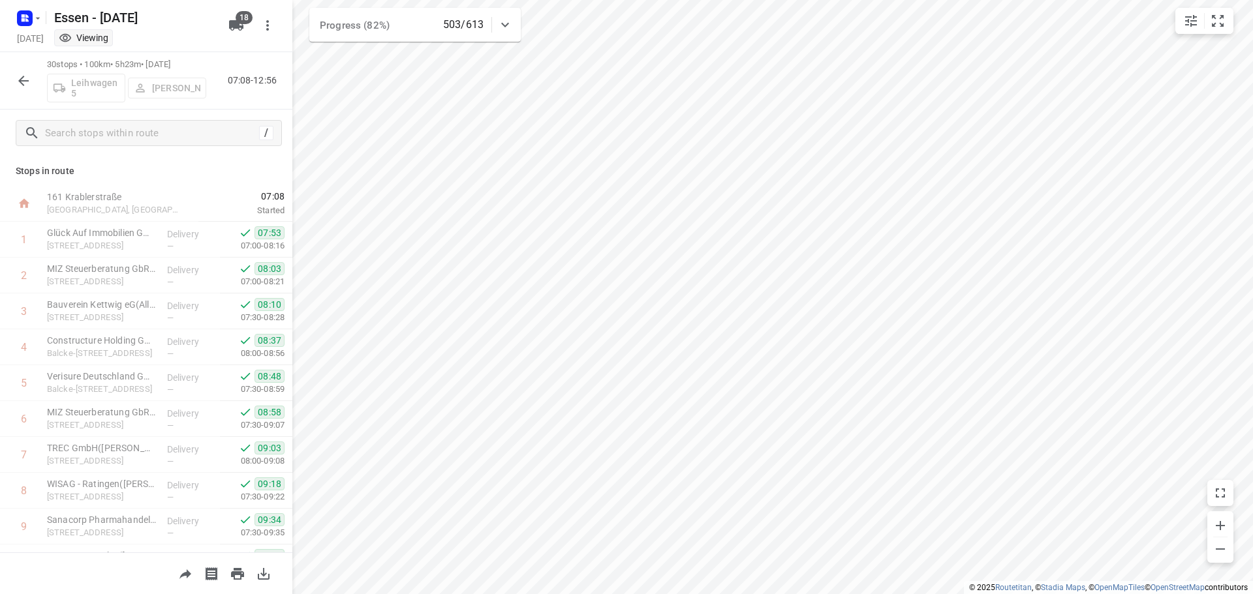
click at [29, 84] on icon "button" at bounding box center [24, 81] width 16 height 16
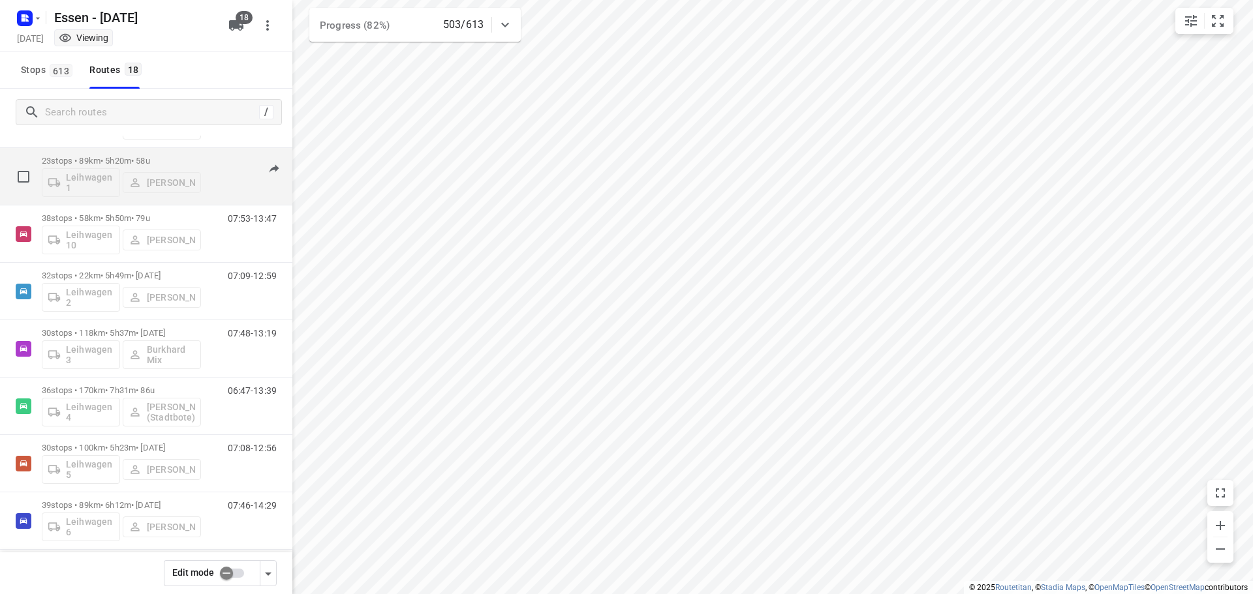
scroll to position [457, 0]
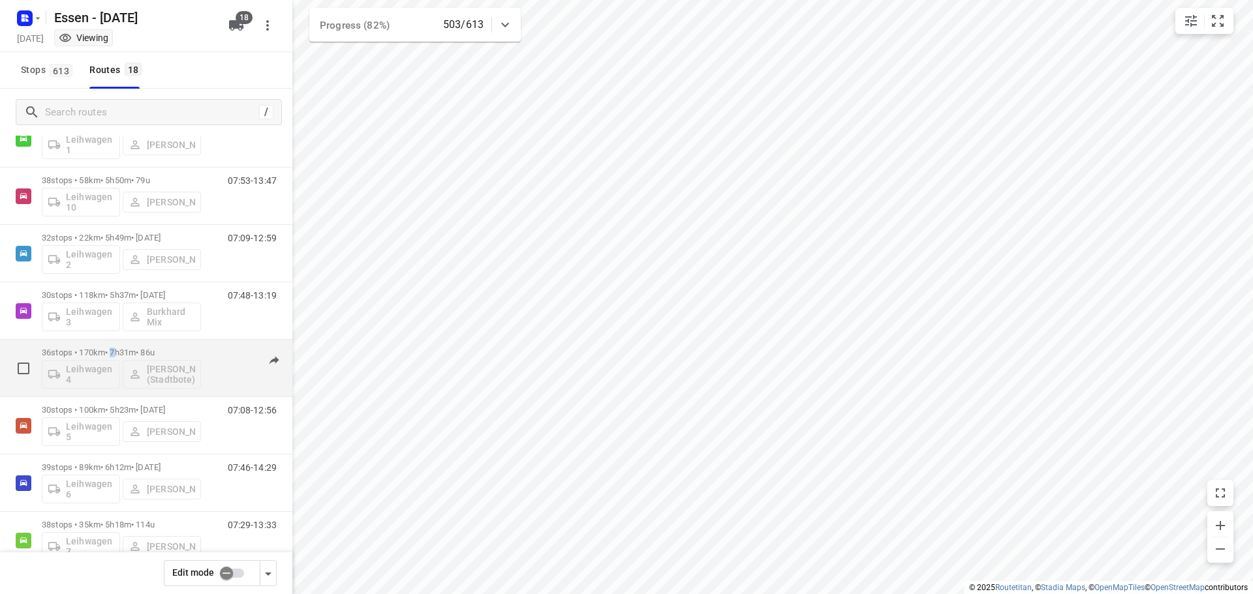
click at [119, 352] on p "36 stops • 170km • 7h31m • [DATE]" at bounding box center [121, 353] width 159 height 10
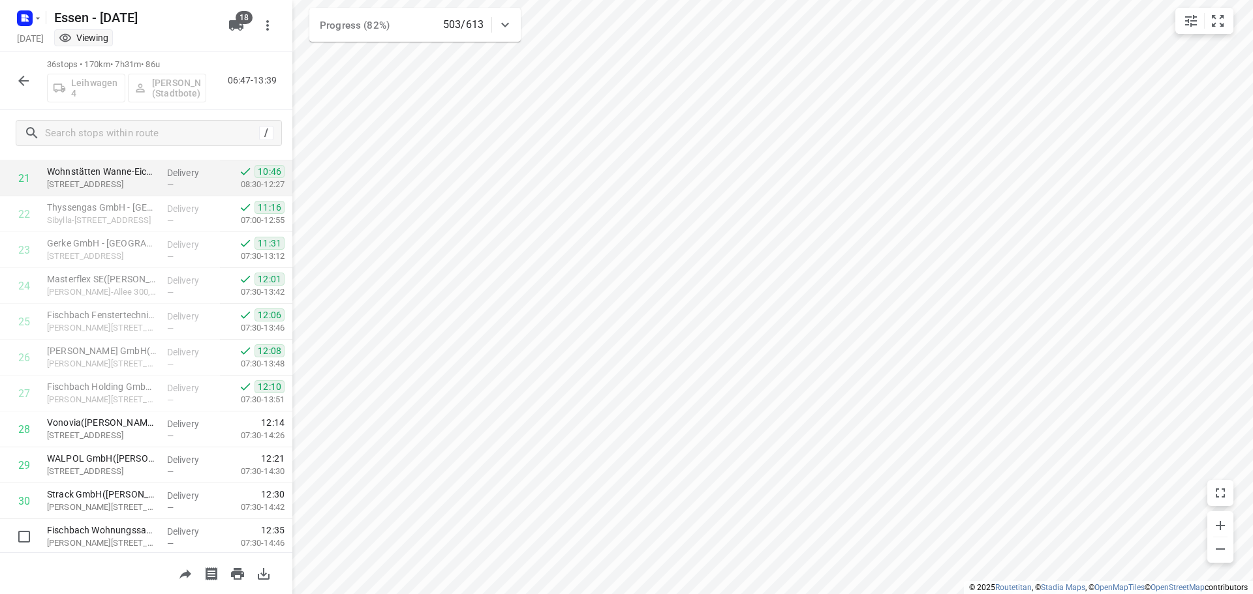
scroll to position [671, 0]
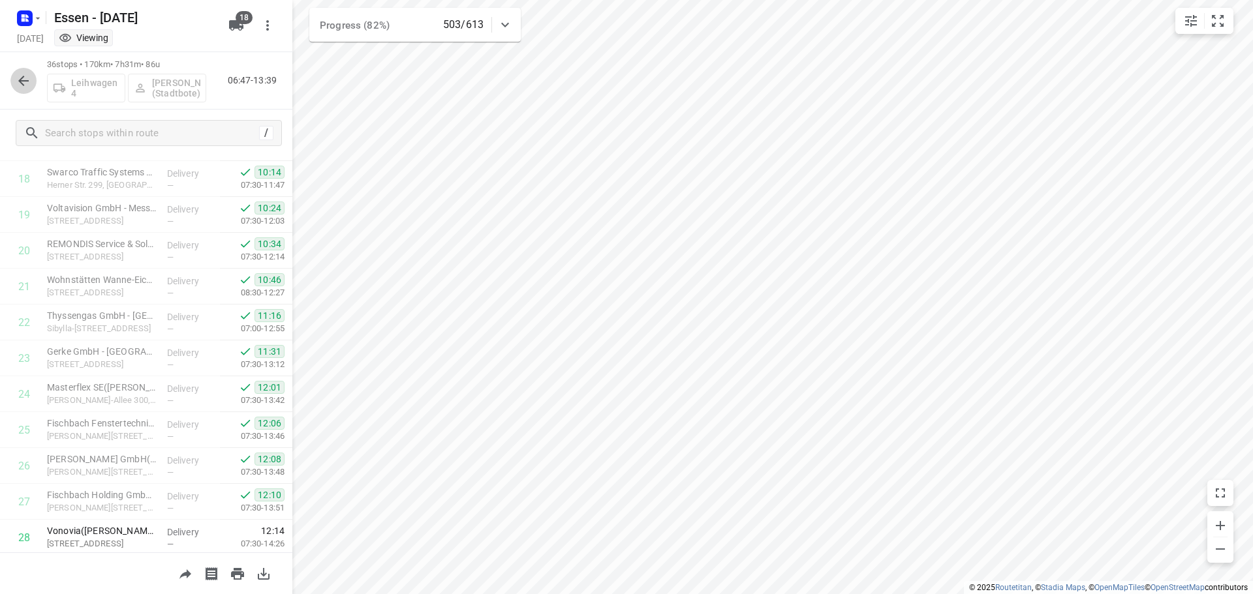
click at [17, 72] on button "button" at bounding box center [23, 81] width 26 height 26
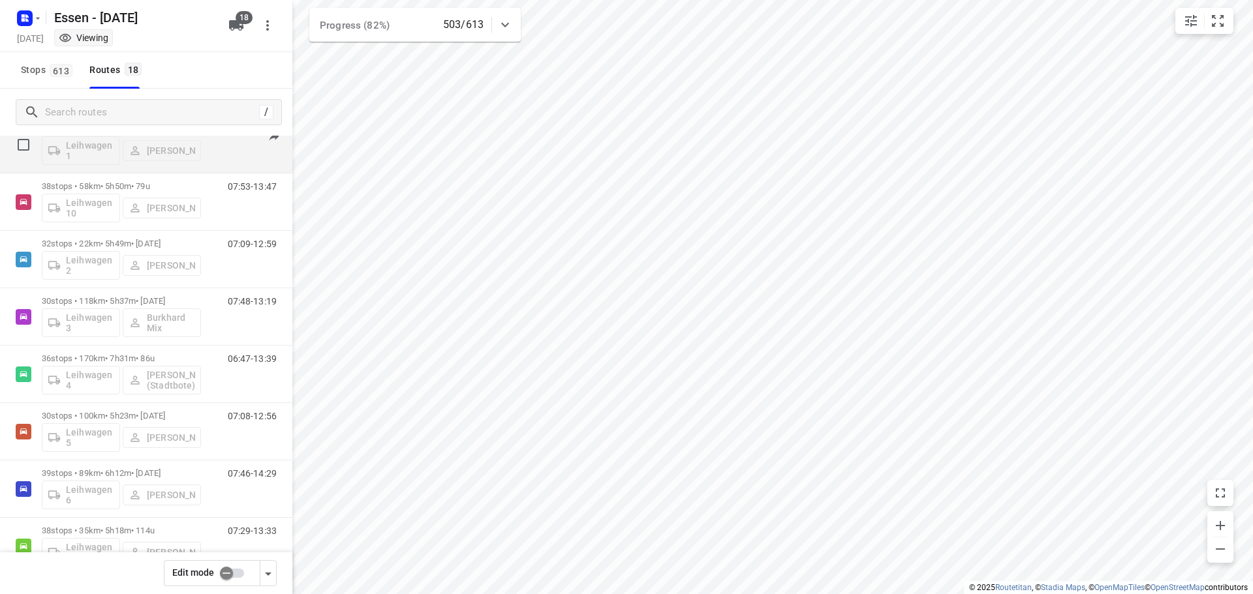
scroll to position [522, 0]
